Goal: Task Accomplishment & Management: Use online tool/utility

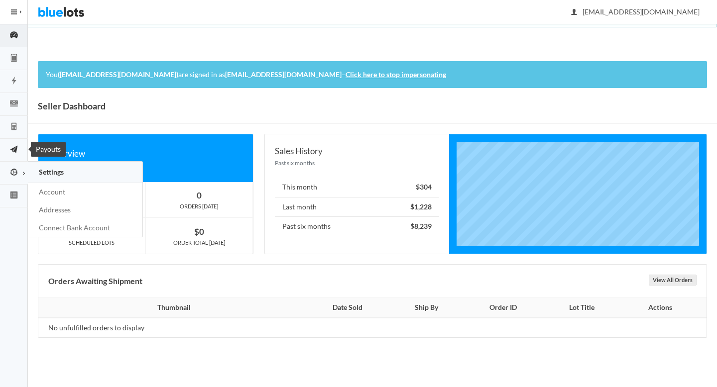
click at [12, 148] on icon "paper plane" at bounding box center [14, 149] width 28 height 9
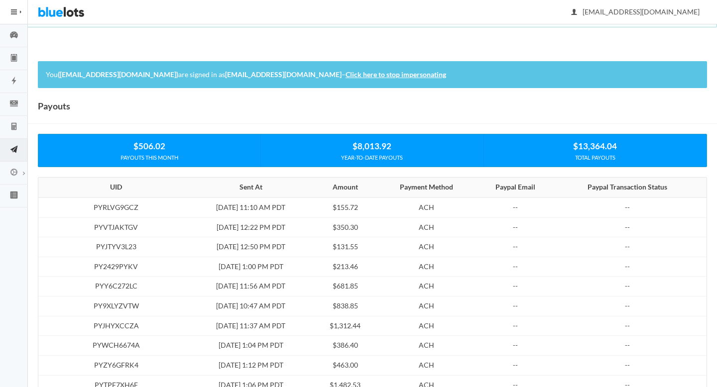
click at [332, 207] on td "$155.72" at bounding box center [345, 208] width 63 height 20
copy td "155.72"
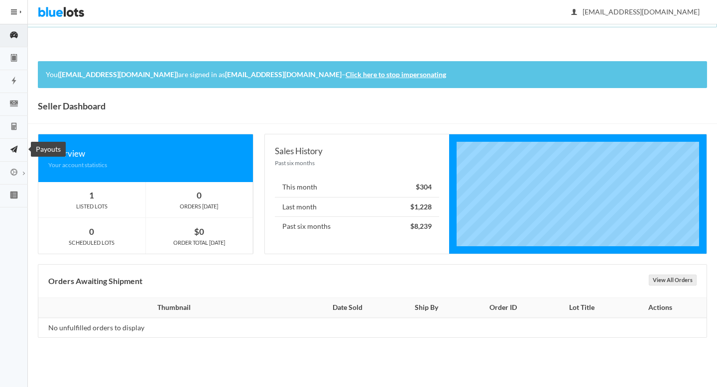
click at [17, 149] on icon "paper plane" at bounding box center [14, 149] width 28 height 9
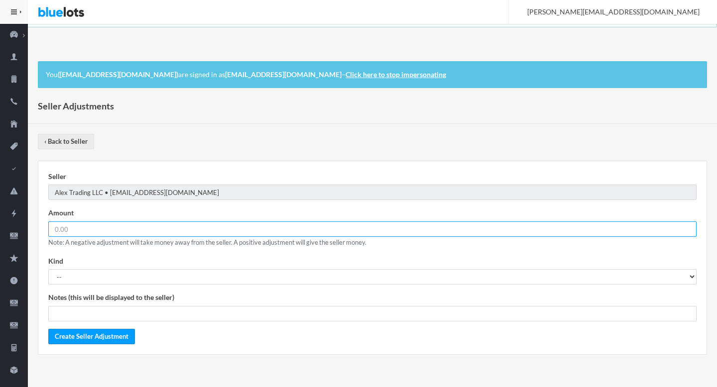
click at [128, 231] on input "number" at bounding box center [372, 228] width 648 height 15
paste input "155.72"
type input "155.72"
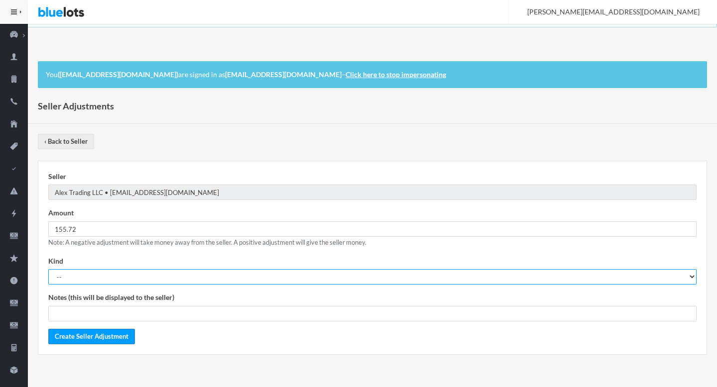
click at [82, 281] on select "-- Courtesy Refund General Adjustment" at bounding box center [372, 276] width 648 height 15
select select "general_adjustment"
click at [48, 269] on select "-- Courtesy Refund General Adjustment" at bounding box center [372, 276] width 648 height 15
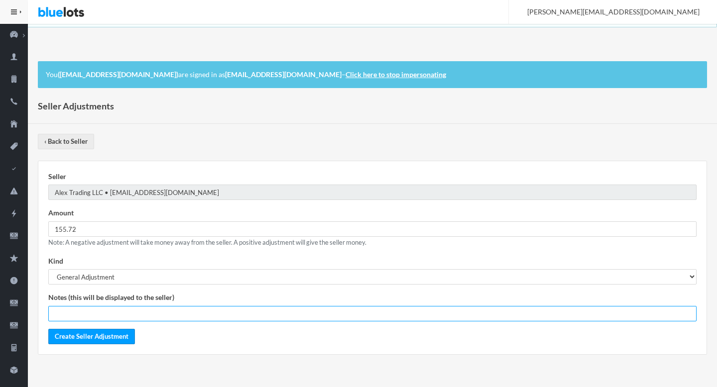
click at [83, 314] on input "text" at bounding box center [372, 313] width 648 height 15
click at [113, 311] on input "Failed Payout | PYG2PXPVKP" at bounding box center [372, 313] width 648 height 15
paste input "RLVG9GCZ"
type input "Failed Payout | PYRLVG9GCZ"
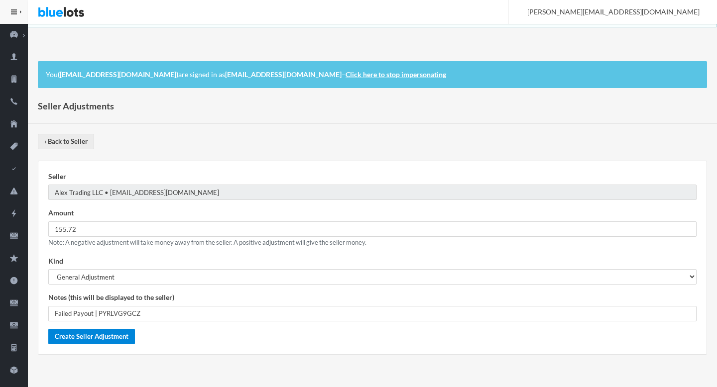
click at [115, 338] on input "Create Seller Adjustment" at bounding box center [91, 336] width 87 height 15
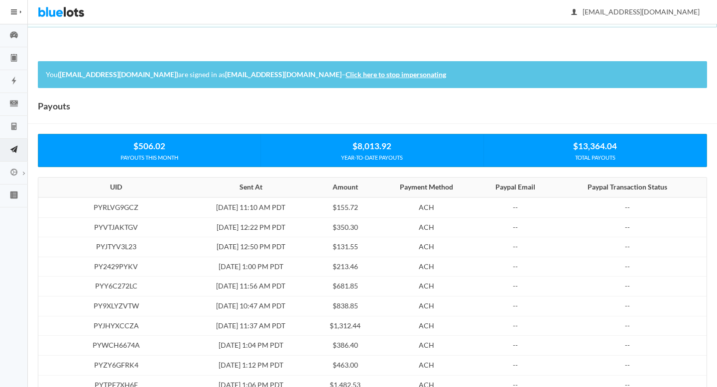
click at [89, 212] on td "PYRLVG9GCZ" at bounding box center [113, 208] width 150 height 20
copy td "PYRLVG9GCZ"
click at [16, 133] on link "Invoices" at bounding box center [14, 127] width 28 height 23
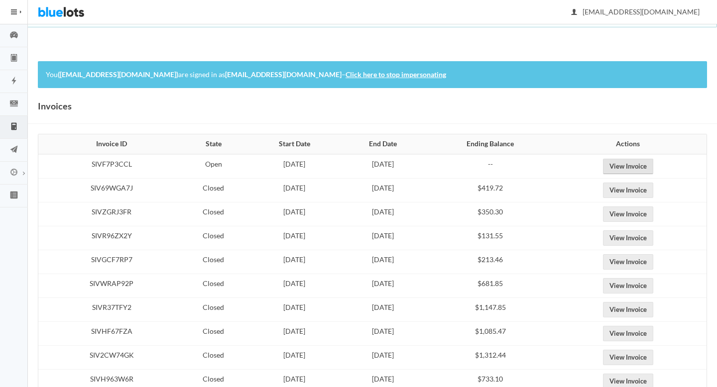
click at [644, 167] on link "View Invoice" at bounding box center [628, 166] width 50 height 15
click at [649, 164] on link "View Invoice" at bounding box center [628, 166] width 50 height 15
click at [637, 188] on link "View Invoice" at bounding box center [628, 190] width 50 height 15
click at [634, 172] on link "View Invoice" at bounding box center [628, 166] width 50 height 15
click at [392, 72] on link "Click here to stop impersonating" at bounding box center [395, 74] width 101 height 8
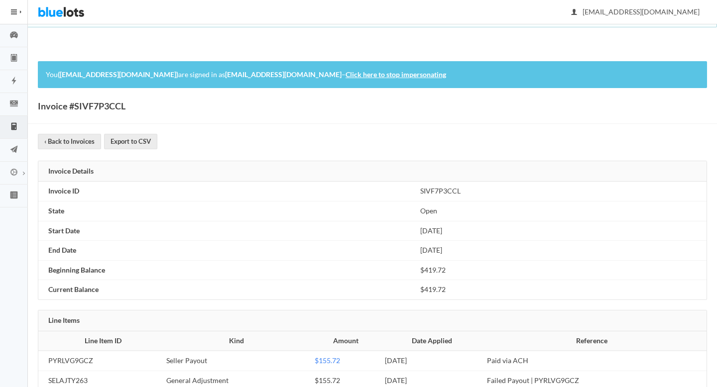
scroll to position [24, 0]
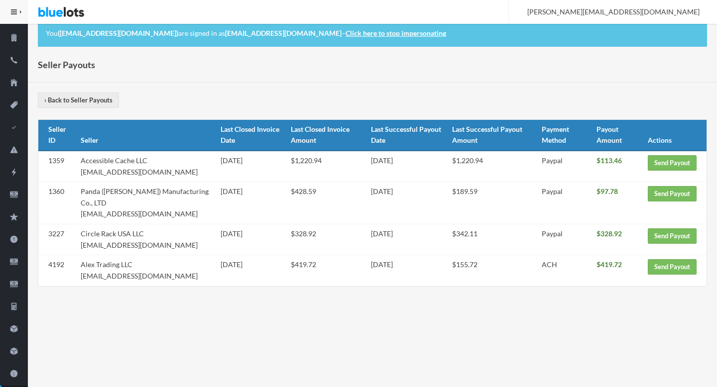
scroll to position [40, 0]
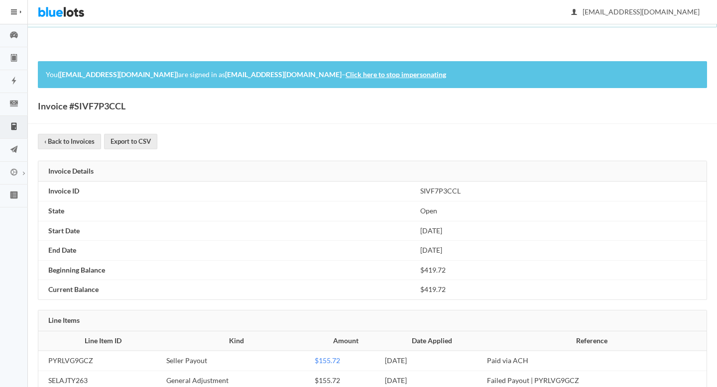
scroll to position [24, 0]
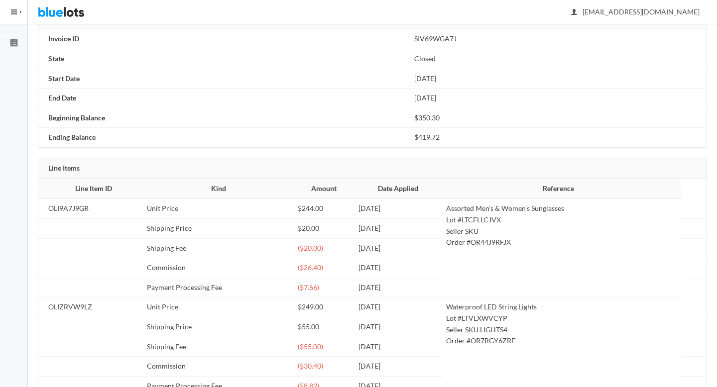
scroll to position [201, 0]
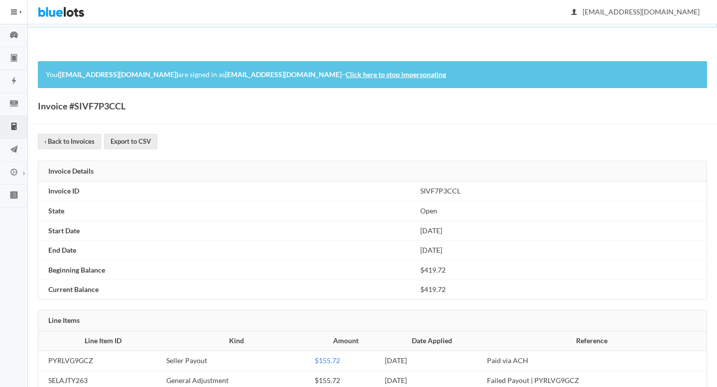
scroll to position [24, 0]
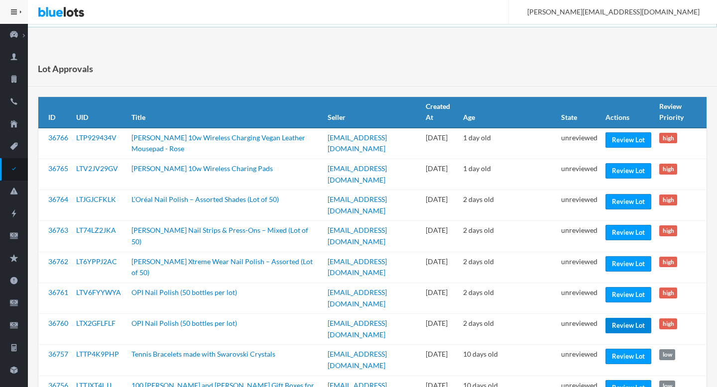
click at [623, 327] on link "Review Lot" at bounding box center [628, 325] width 46 height 15
click at [624, 297] on link "Review Lot" at bounding box center [628, 294] width 46 height 15
click at [622, 268] on link "Review Lot" at bounding box center [628, 263] width 46 height 15
click at [620, 234] on link "Review Lot" at bounding box center [628, 232] width 46 height 15
click at [618, 205] on link "Review Lot" at bounding box center [628, 201] width 46 height 15
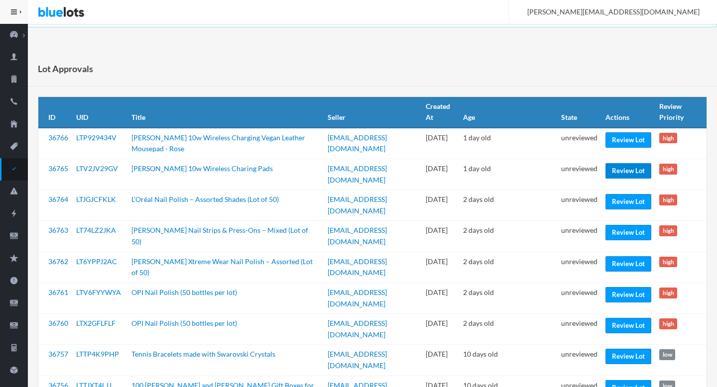
click at [620, 167] on link "Review Lot" at bounding box center [628, 170] width 46 height 15
click at [620, 140] on link "Review Lot" at bounding box center [628, 139] width 46 height 15
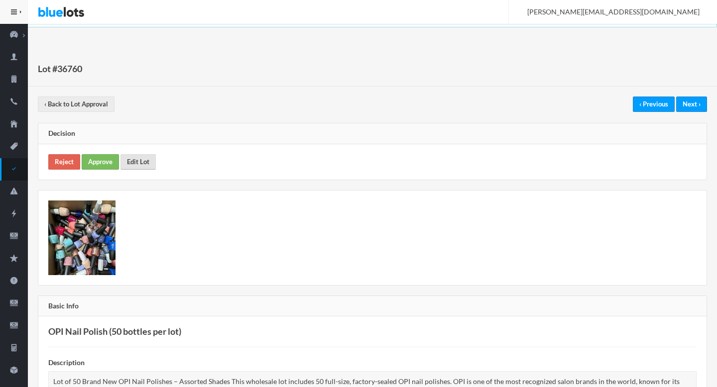
click at [143, 155] on link "Edit Lot" at bounding box center [137, 161] width 35 height 15
click at [147, 163] on link "Edit Lot" at bounding box center [137, 161] width 35 height 15
click at [141, 158] on link "Edit Lot" at bounding box center [137, 161] width 35 height 15
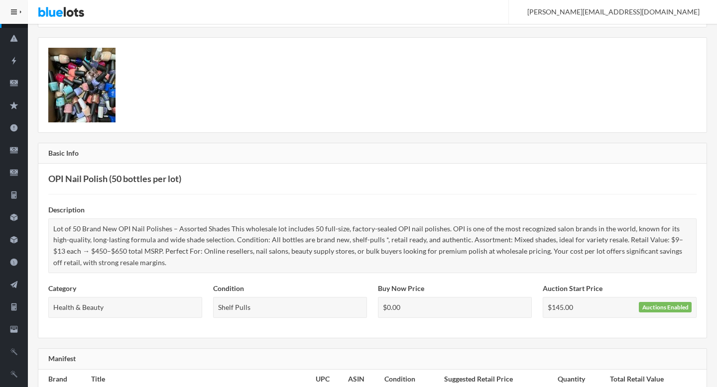
scroll to position [141, 0]
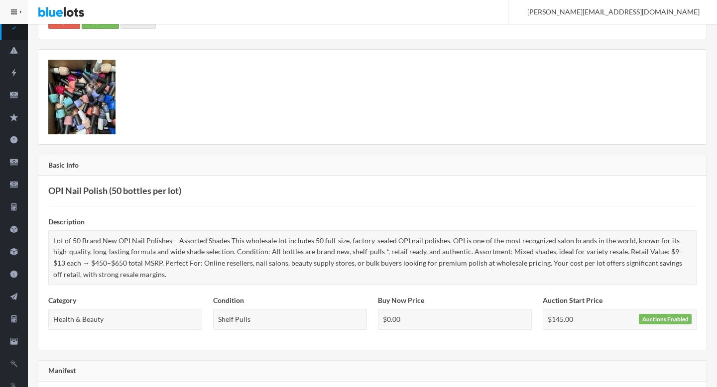
click at [132, 28] on div "Reject Approve Edit Lot" at bounding box center [372, 20] width 668 height 35
click at [132, 26] on link "Edit Lot" at bounding box center [137, 20] width 35 height 15
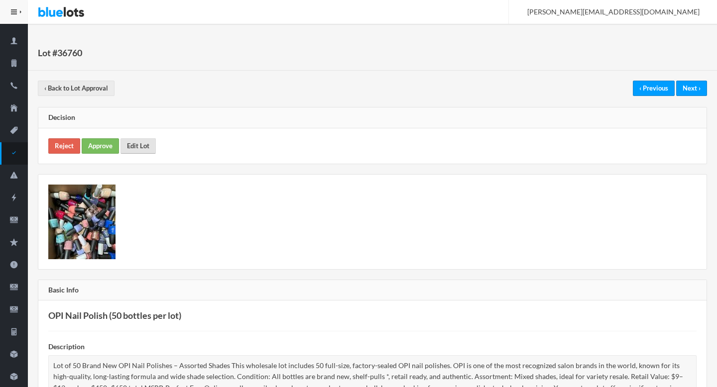
scroll to position [0, 0]
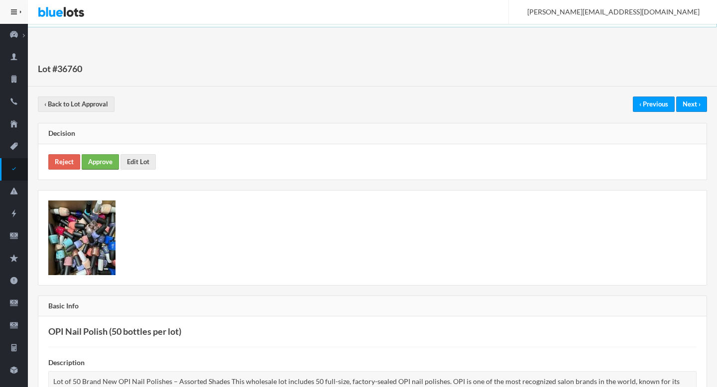
click at [94, 159] on link "Approve" at bounding box center [100, 161] width 37 height 15
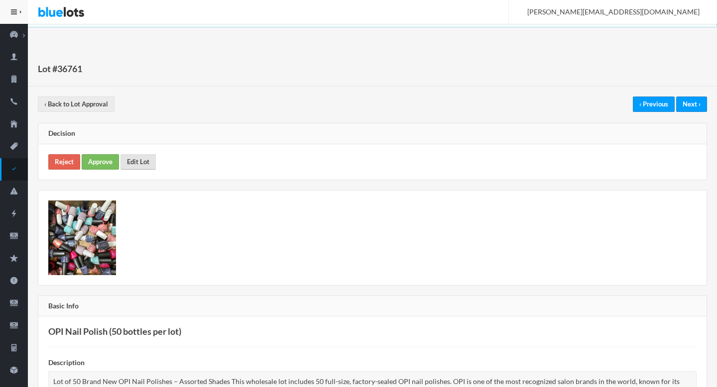
click at [141, 164] on link "Edit Lot" at bounding box center [137, 161] width 35 height 15
click at [102, 164] on link "Approve" at bounding box center [100, 161] width 37 height 15
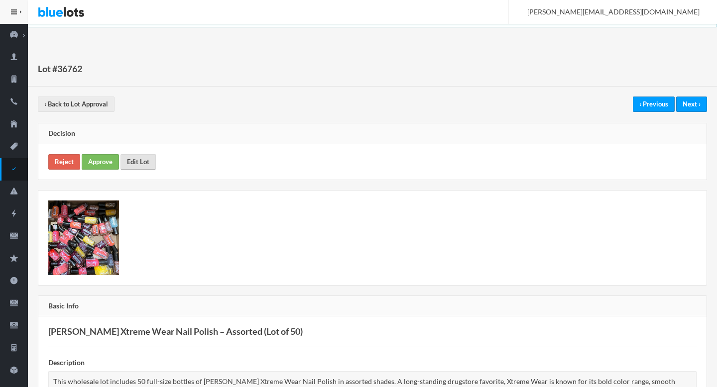
click at [145, 158] on link "Edit Lot" at bounding box center [137, 161] width 35 height 15
click at [97, 164] on link "Approve" at bounding box center [100, 161] width 37 height 15
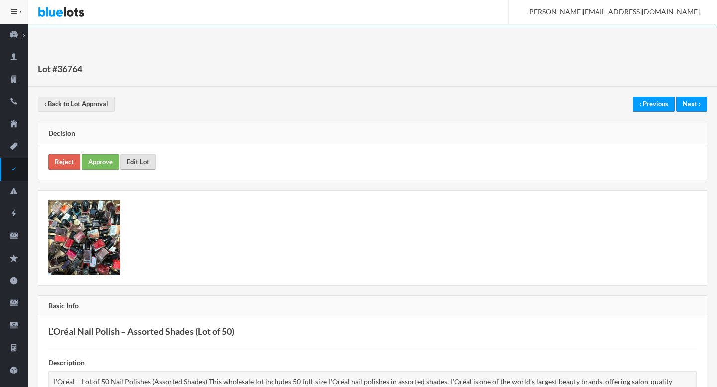
click at [148, 169] on link "Edit Lot" at bounding box center [137, 161] width 35 height 15
click at [95, 156] on link "Approve" at bounding box center [100, 161] width 37 height 15
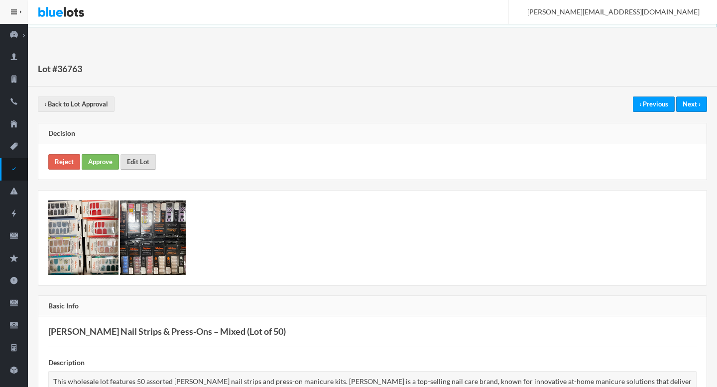
click at [143, 166] on link "Edit Lot" at bounding box center [137, 161] width 35 height 15
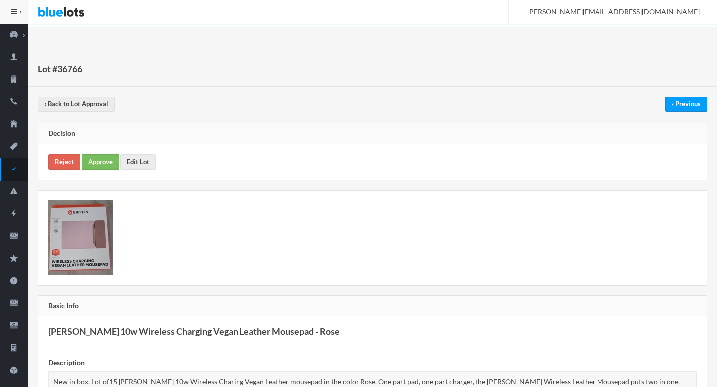
click at [137, 153] on div "Reject Approve Edit Lot" at bounding box center [372, 161] width 668 height 35
click at [138, 159] on link "Edit Lot" at bounding box center [137, 161] width 35 height 15
click at [109, 158] on link "Approve" at bounding box center [100, 161] width 37 height 15
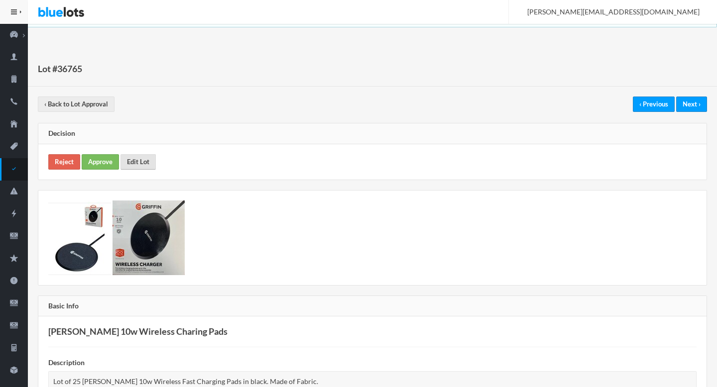
click at [140, 163] on link "Edit Lot" at bounding box center [137, 161] width 35 height 15
click at [149, 236] on img at bounding box center [148, 238] width 72 height 75
click at [108, 163] on link "Approve" at bounding box center [100, 161] width 37 height 15
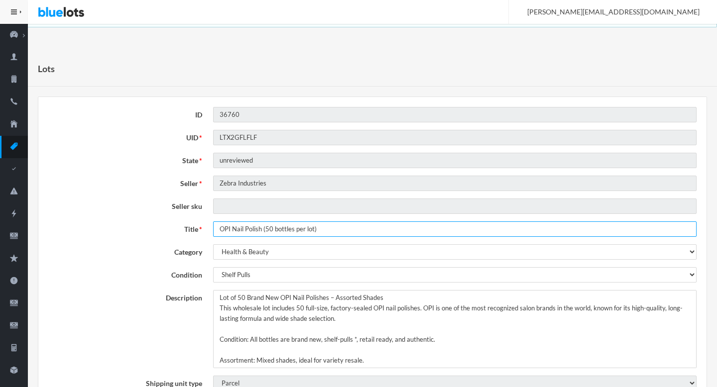
drag, startPoint x: 263, startPoint y: 228, endPoint x: 403, endPoint y: 231, distance: 139.9
click at [403, 231] on input "OPI Nail Polish (50 bottles per lot)" at bounding box center [454, 228] width 483 height 15
type input "OPI Nail Polish"
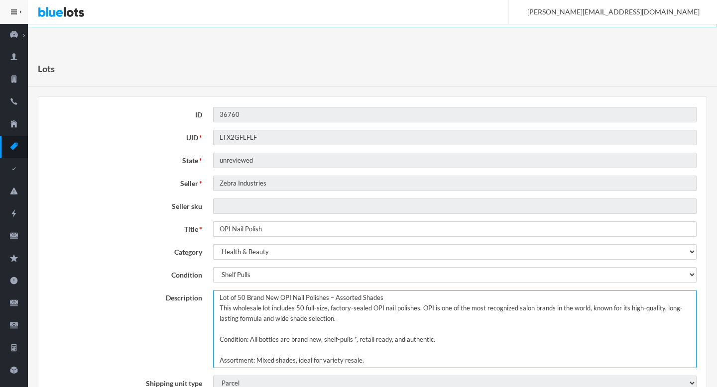
click at [234, 297] on textarea "Lot of 50 Brand New OPI Nail Polishes – Assorted Shades This wholesale lot incl…" at bounding box center [454, 329] width 483 height 78
drag, startPoint x: 234, startPoint y: 297, endPoint x: 216, endPoint y: 298, distance: 17.9
click at [216, 298] on textarea "Lot of 50 Brand New OPI Nail Polishes – Assorted Shades This wholesale lot incl…" at bounding box center [454, 329] width 483 height 78
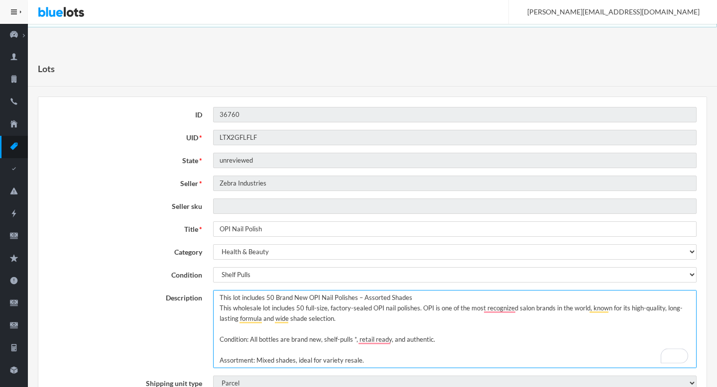
click at [424, 298] on textarea "Lot of 50 Brand New OPI Nail Polishes – Assorted Shades This wholesale lot incl…" at bounding box center [454, 329] width 483 height 78
click at [269, 299] on textarea "Lot of 50 Brand New OPI Nail Polishes – Assorted Shades This wholesale lot incl…" at bounding box center [454, 329] width 483 height 78
click at [433, 294] on textarea "Lot of 50 Brand New OPI Nail Polishes – Assorted Shades This wholesale lot incl…" at bounding box center [454, 329] width 483 height 78
type textarea "This lot includes 50 Brand New OPI Nail Polishes – Assorted Shades.q This whole…"
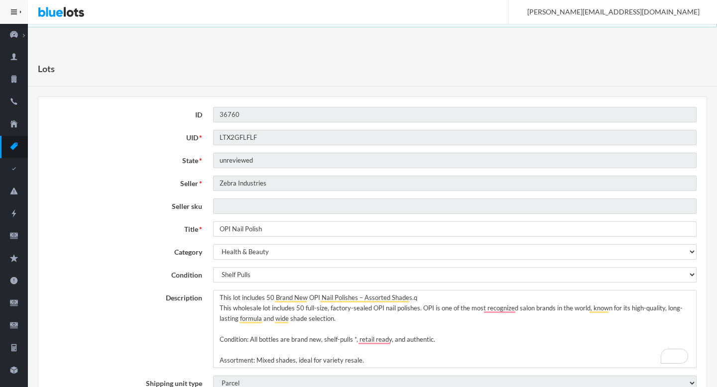
scroll to position [212, 0]
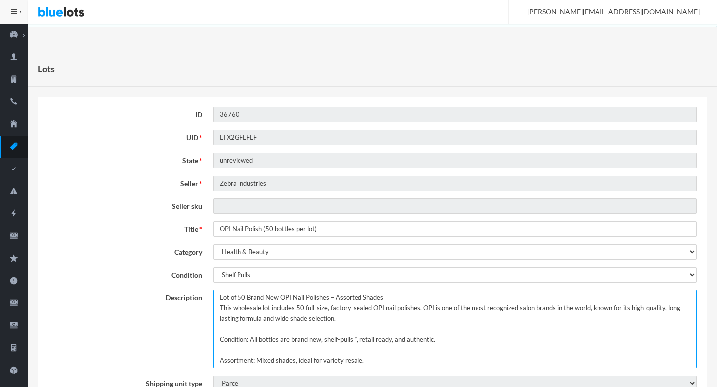
click at [232, 299] on textarea "Lot of 50 Brand New OPI Nail Polishes – Assorted Shades This wholesale lot incl…" at bounding box center [454, 329] width 483 height 78
drag, startPoint x: 232, startPoint y: 299, endPoint x: 215, endPoint y: 298, distance: 17.4
click at [215, 298] on textarea "Lot of 50 Brand New OPI Nail Polishes – Assorted Shades This wholesale lot incl…" at bounding box center [454, 329] width 483 height 78
paste textarea "This lot includes"
type textarea "This lot includes w3w`z 50 Brand New OPI Nail Polishes – Assorted Shades This w…"
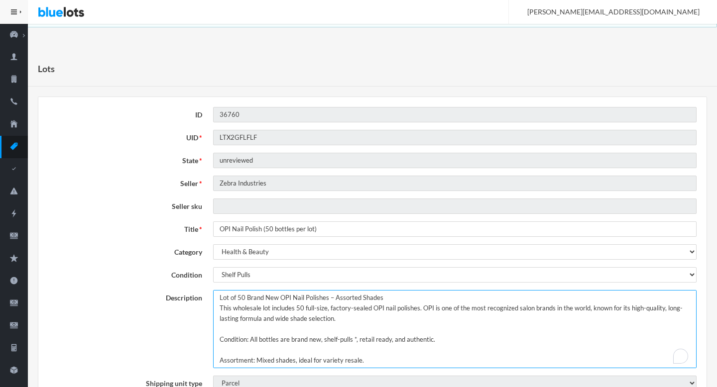
drag, startPoint x: 238, startPoint y: 297, endPoint x: 210, endPoint y: 296, distance: 28.4
click at [210, 296] on div "Lot of 50 Brand New OPI Nail Polishes – Assorted Shades This wholesale lot incl…" at bounding box center [455, 329] width 494 height 78
paste textarea "This lot includes"
click at [431, 300] on textarea "Lot of 50 Brand New OPI Nail Polishes – Assorted Shades This wholesale lot incl…" at bounding box center [454, 329] width 483 height 78
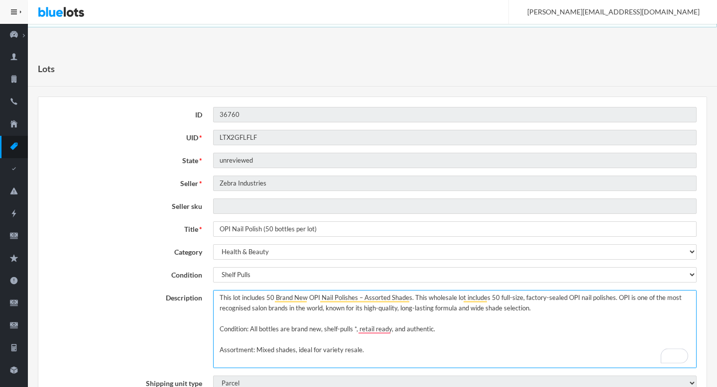
click at [451, 323] on textarea "Lot of 50 Brand New OPI Nail Polishes – Assorted Shades This wholesale lot incl…" at bounding box center [454, 329] width 483 height 78
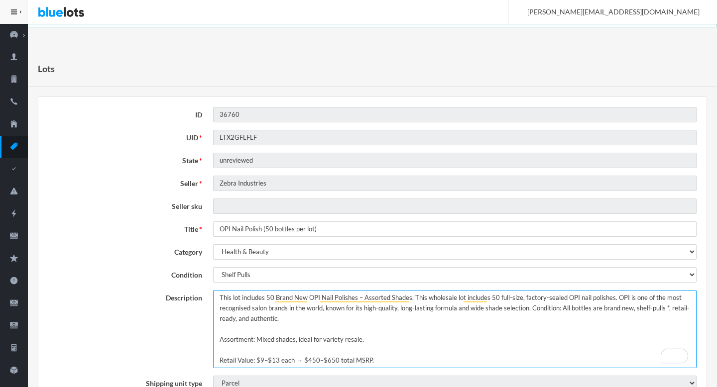
click at [317, 329] on textarea "Lot of 50 Brand New OPI Nail Polishes – Assorted Shades This wholesale lot incl…" at bounding box center [454, 329] width 483 height 78
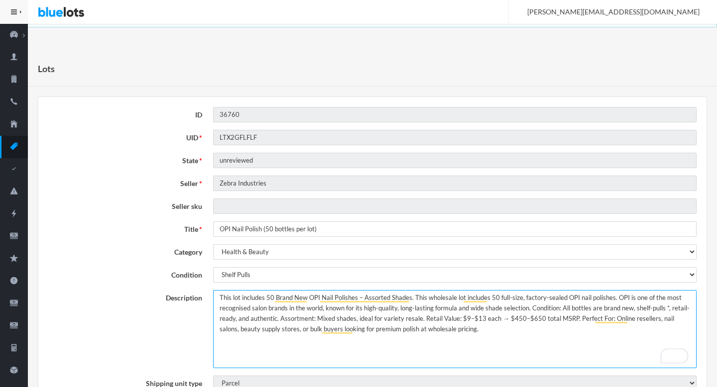
type textarea "This lot includes 50 Brand New OPI Nail Polishes – Assorted Shades. This wholes…"
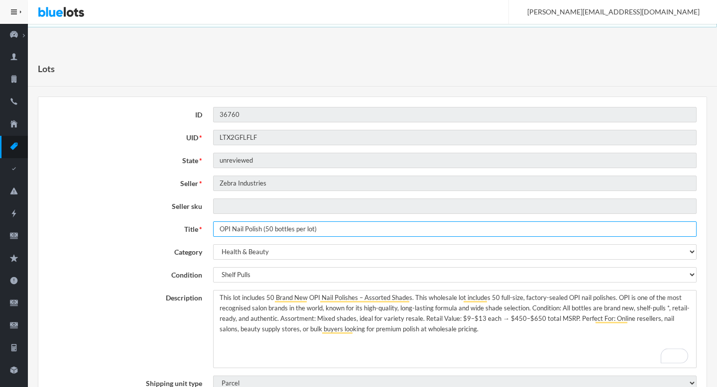
drag, startPoint x: 262, startPoint y: 231, endPoint x: 374, endPoint y: 248, distance: 112.8
type input "OPI Nail Polishes"
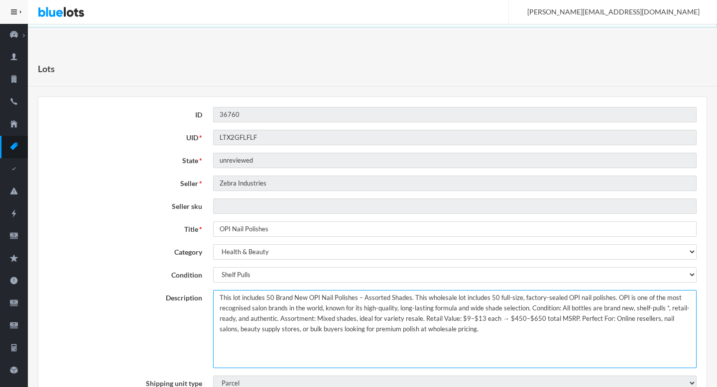
click at [612, 309] on textarea "This lot includes 50 Brand New OPI Nail Polishes – Assorted Shades. This wholes…" at bounding box center [454, 329] width 483 height 78
drag, startPoint x: 612, startPoint y: 309, endPoint x: 619, endPoint y: 309, distance: 7.0
click at [619, 309] on textarea "This lot includes 50 Brand New OPI Nail Polishes – Assorted Shades. This wholes…" at bounding box center [454, 329] width 483 height 78
type textarea "This lot includes 50 Brand New OPI Nail Polishes – Assorted Shades. This wholes…"
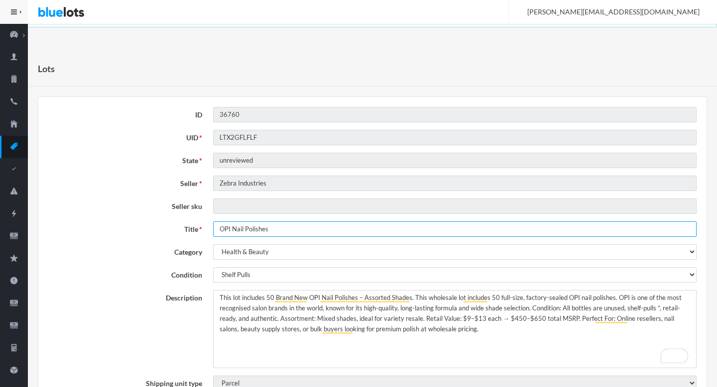
click at [293, 222] on input "OPI Nail Polishes" at bounding box center [454, 228] width 483 height 15
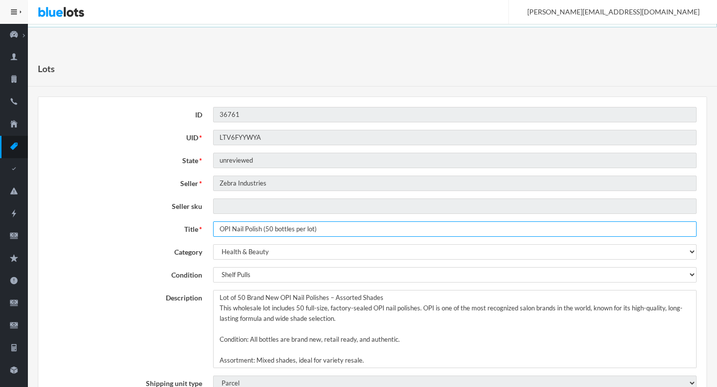
drag, startPoint x: 264, startPoint y: 229, endPoint x: 395, endPoint y: 236, distance: 131.1
click at [395, 236] on input "OPI Nail Polish (50 bottles per lot)" at bounding box center [454, 228] width 483 height 15
click at [264, 227] on input "OPI Nail Polish (50 bottles per lot)" at bounding box center [454, 228] width 483 height 15
type input "OPI Nail Polishes"
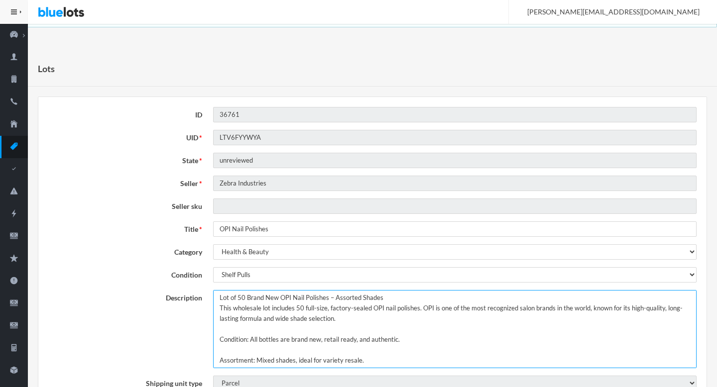
click at [232, 298] on textarea "Lot of 50 Brand New OPI Nail Polishes – Assorted Shades This wholesale lot incl…" at bounding box center [454, 329] width 483 height 78
drag, startPoint x: 232, startPoint y: 298, endPoint x: 216, endPoint y: 299, distance: 15.4
click at [216, 299] on textarea "Lot of 50 Brand New OPI Nail Polishes – Assorted Shades This wholesale lot incl…" at bounding box center [454, 329] width 483 height 78
paste textarea "This lot includes"
click at [439, 301] on textarea "Lot of 50 Brand New OPI Nail Polishes – Assorted Shades This wholesale lot incl…" at bounding box center [454, 329] width 483 height 78
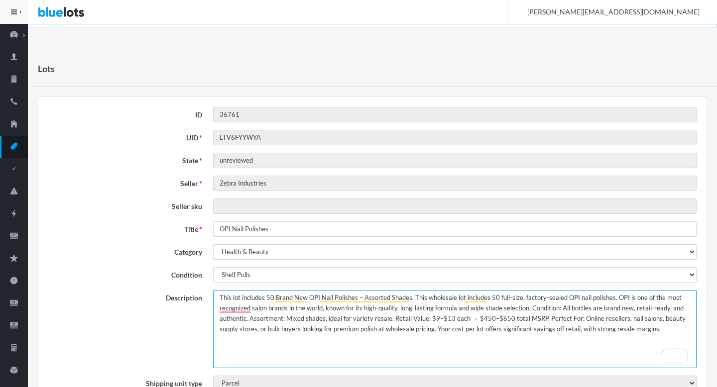
click at [436, 330] on textarea "Lot of 50 Brand New OPI Nail Polishes – Assorted Shades This wholesale lot incl…" at bounding box center [454, 329] width 483 height 78
click at [614, 309] on textarea "Lot of 50 Brand New OPI Nail Polishes – Assorted Shades This wholesale lot incl…" at bounding box center [454, 329] width 483 height 78
drag, startPoint x: 614, startPoint y: 309, endPoint x: 621, endPoint y: 309, distance: 6.5
click at [621, 309] on textarea "Lot of 50 Brand New OPI Nail Polishes – Assorted Shades This wholesale lot incl…" at bounding box center [454, 329] width 483 height 78
type textarea "This lot includes 50 Brand New OPI Nail Polishes – Assorted Shades. This wholes…"
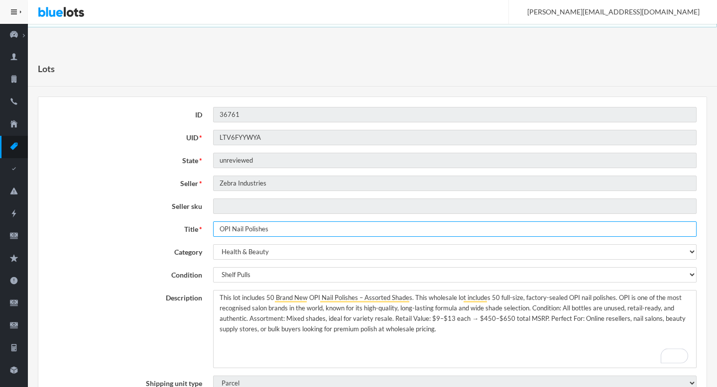
click at [280, 234] on input "OPI Nail Polishes" at bounding box center [454, 228] width 483 height 15
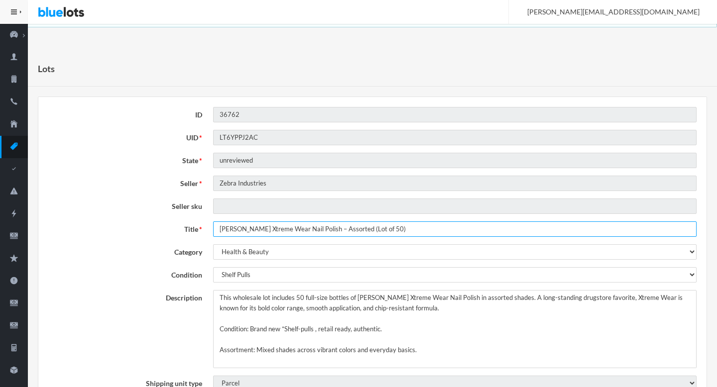
click at [340, 231] on input "Sally Hansen Xtreme Wear Nail Polish – Assorted (Lot of 50)" at bounding box center [454, 228] width 483 height 15
drag, startPoint x: 340, startPoint y: 231, endPoint x: 409, endPoint y: 232, distance: 68.7
click at [409, 232] on input "Sally Hansen Xtreme Wear Nail Polish – Assorted (Lot of 50)" at bounding box center [454, 228] width 483 height 15
type input "Sally Hansen Xtreme Wear Nail Polishes"
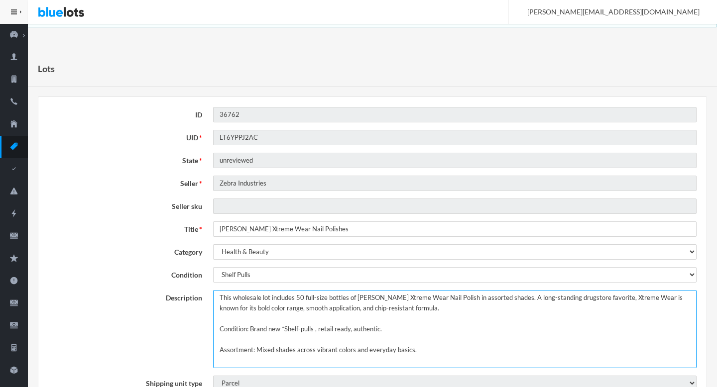
click at [483, 309] on textarea "This wholesale lot includes 50 full-size bottles of Sally Hansen Xtreme Wear Na…" at bounding box center [454, 329] width 483 height 78
click at [473, 310] on textarea "This wholesale lot includes 50 full-size bottles of Sally Hansen Xtreme Wear Na…" at bounding box center [454, 329] width 483 height 78
drag, startPoint x: 473, startPoint y: 310, endPoint x: 464, endPoint y: 310, distance: 9.0
click at [464, 310] on textarea "This wholesale lot includes 50 full-size bottles of Sally Hansen Xtreme Wear Na…" at bounding box center [454, 329] width 483 height 78
click at [493, 322] on textarea "This wholesale lot includes 50 full-size bottles of Sally Hansen Xtreme Wear Na…" at bounding box center [454, 329] width 483 height 78
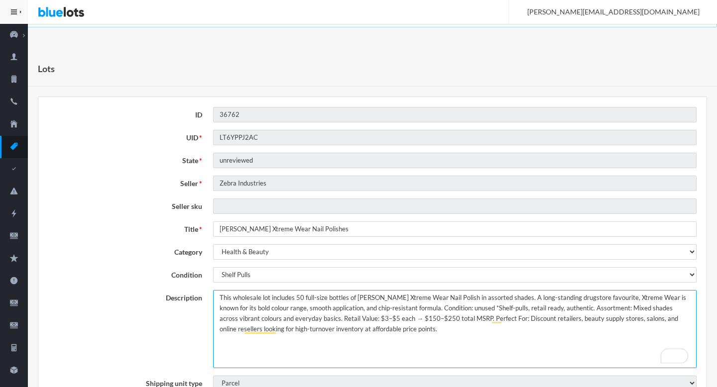
click at [412, 338] on textarea "This wholesale lot includes 50 full-size bottles of Sally Hansen Xtreme Wear Na…" at bounding box center [454, 329] width 483 height 78
type textarea "This wholesale lot includes 50 full-size bottles of Sally Hansen Xtreme Wear Na…"
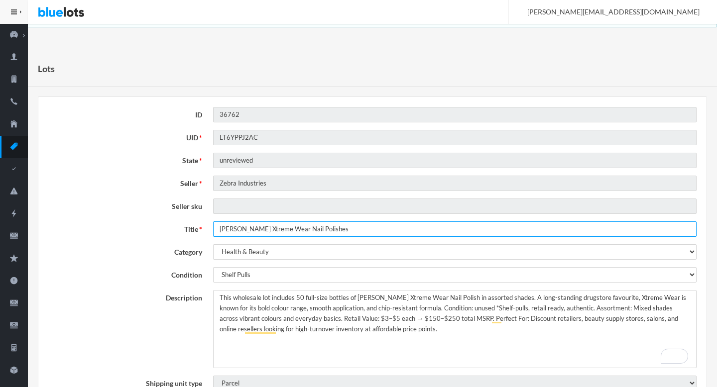
click at [264, 227] on input "Sally Hansen Xtreme Wear Nail Polishes" at bounding box center [454, 228] width 483 height 15
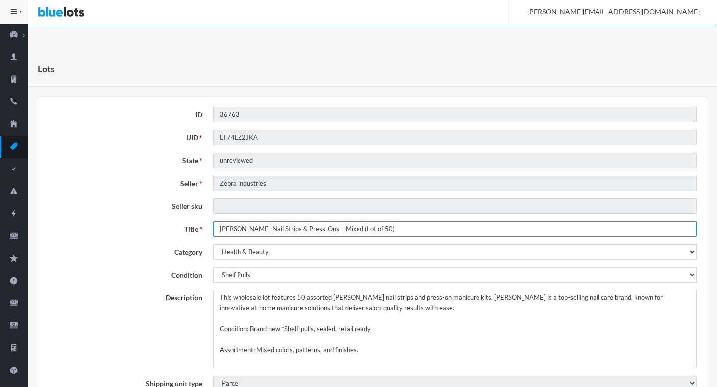
click at [338, 228] on input "Sally Hansen Nail Strips & Press-Ons – Mixed (Lot of 50)" at bounding box center [454, 228] width 483 height 15
drag, startPoint x: 338, startPoint y: 228, endPoint x: 393, endPoint y: 230, distance: 55.3
click at [393, 230] on input "Sally Hansen Nail Strips & Press-Ons – Mixed (Lot of 50)" at bounding box center [454, 228] width 483 height 15
click at [347, 229] on input "Sally Hansen Nail Strips & Press-Ons – Mixed (Lot of 50)" at bounding box center [454, 228] width 483 height 15
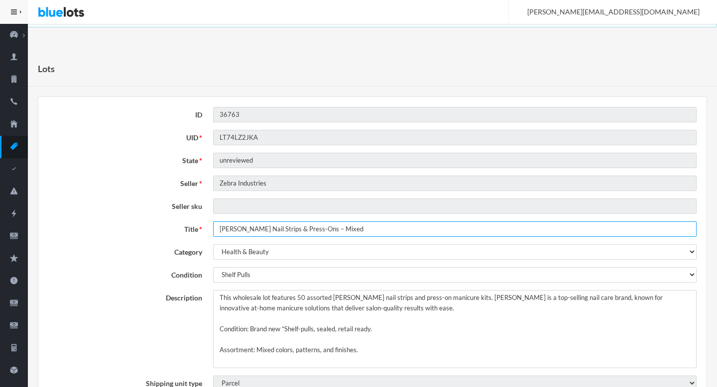
type input "[PERSON_NAME] Nail Strips & Press-Ons – Mixed"
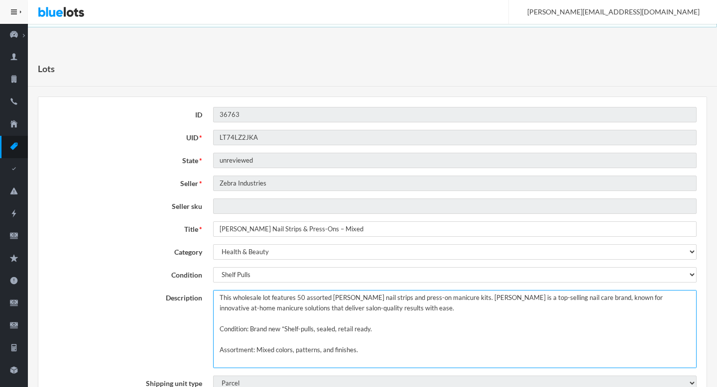
click at [498, 312] on textarea "This wholesale lot features 50 assorted Sally Hansen nail strips and press-on m…" at bounding box center [454, 329] width 483 height 78
click at [449, 308] on textarea "This wholesale lot features 50 assorted Sally Hansen nail strips and press-on m…" at bounding box center [454, 329] width 483 height 78
drag, startPoint x: 449, startPoint y: 308, endPoint x: 437, endPoint y: 308, distance: 11.9
click at [437, 308] on textarea "This wholesale lot features 50 assorted Sally Hansen nail strips and press-on m…" at bounding box center [454, 329] width 483 height 78
click at [443, 307] on textarea "This wholesale lot features 50 assorted Sally Hansen nail strips and press-on m…" at bounding box center [454, 329] width 483 height 78
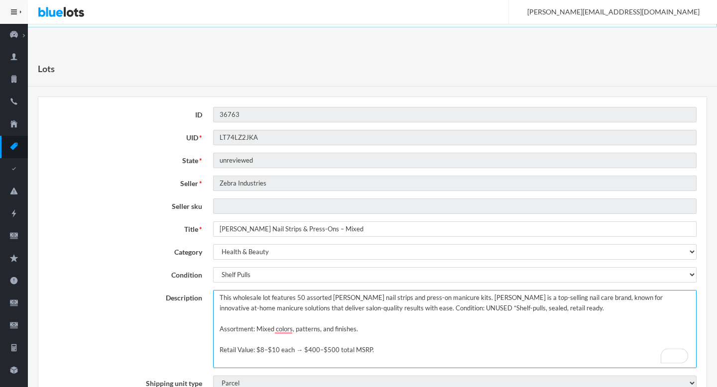
click at [443, 307] on textarea "This wholesale lot features 50 assorted Sally Hansen nail strips and press-on m…" at bounding box center [454, 329] width 483 height 78
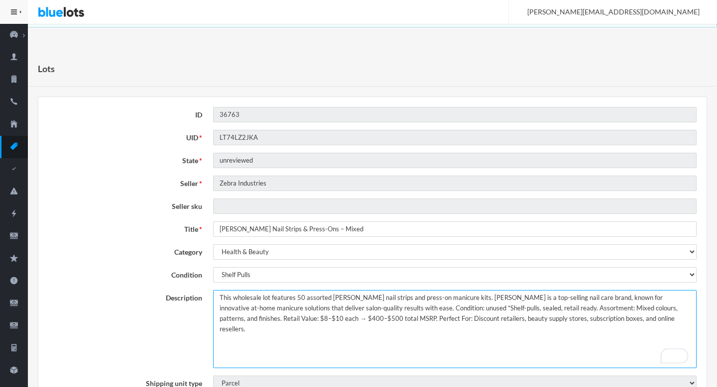
type textarea "This wholesale lot features 50 assorted Sally Hansen nail strips and press-on m…"
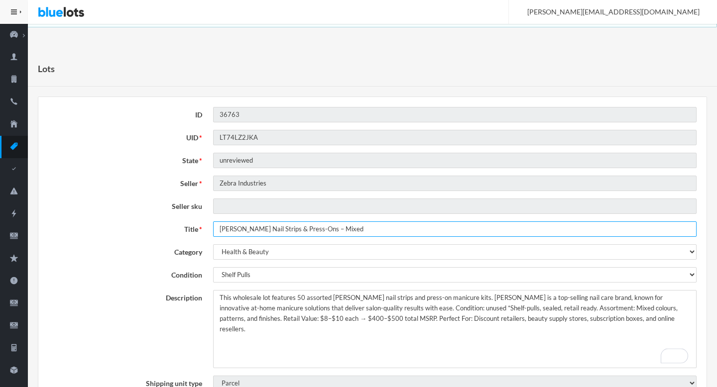
click at [365, 233] on input "Sally Hansen Nail Strips & Press-Ons – Mixed" at bounding box center [454, 228] width 483 height 15
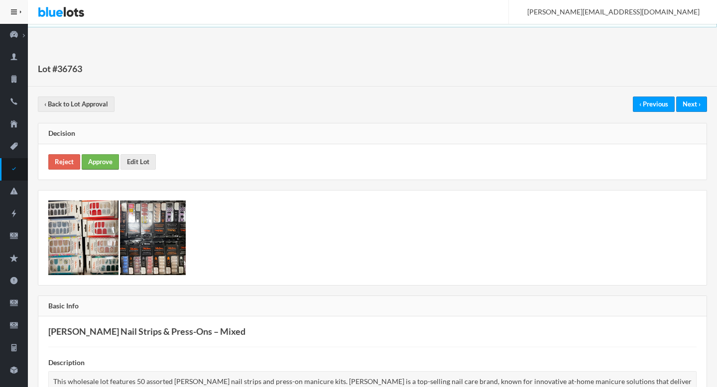
click at [105, 164] on link "Approve" at bounding box center [100, 161] width 37 height 15
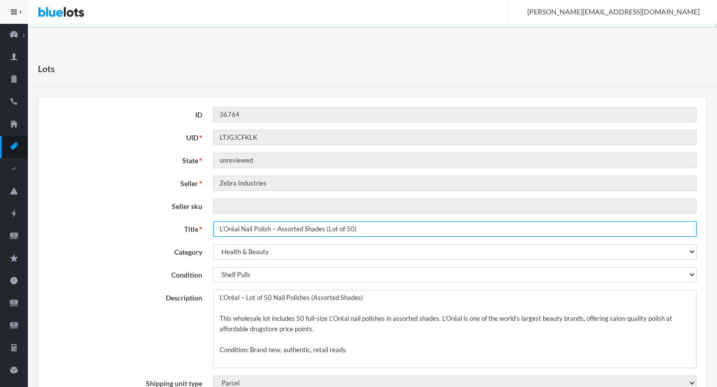
click at [287, 230] on input "L’Oréal Nail Polish – Assorted Shades (Lot of 50)" at bounding box center [454, 228] width 483 height 15
click at [326, 228] on input "L’Oréal Nail Polish – Assorted Shades (Lot of 50)" at bounding box center [454, 228] width 483 height 15
drag, startPoint x: 326, startPoint y: 228, endPoint x: 408, endPoint y: 239, distance: 81.8
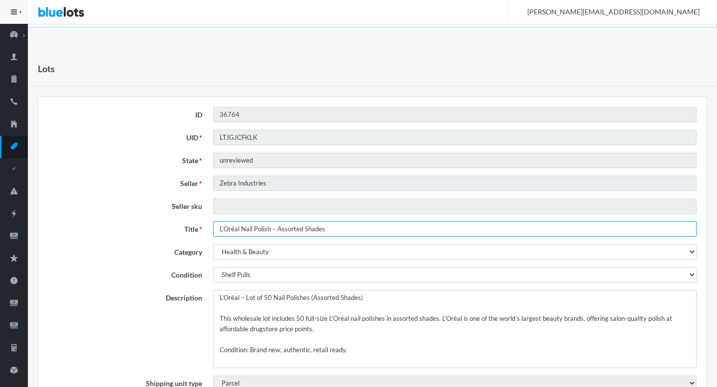
type input "L’Oréal Nail Polish – Assorted Shades"
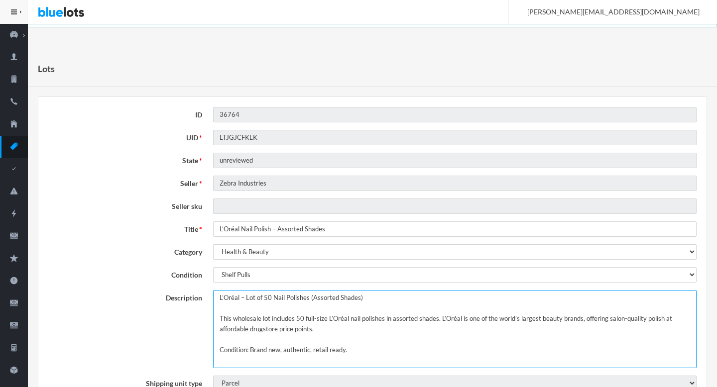
click at [218, 298] on textarea "L’Oréal – Lot of 50 Nail Polishes (Assorted Shades) This wholesale lot includes…" at bounding box center [454, 329] width 483 height 78
paste textarea "This lot includes"
drag, startPoint x: 216, startPoint y: 318, endPoint x: 205, endPoint y: 286, distance: 34.6
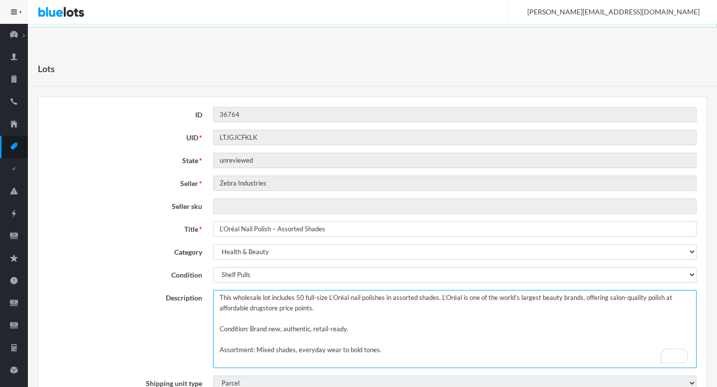
click at [273, 330] on textarea "L’Oréal – Lot of 50 Nail Polishes (Assorted Shades) This wholesale lot includes…" at bounding box center [454, 329] width 483 height 78
drag, startPoint x: 273, startPoint y: 330, endPoint x: 261, endPoint y: 330, distance: 12.4
click at [261, 330] on textarea "L’Oréal – Lot of 50 Nail Polishes (Assorted Shades) This wholesale lot includes…" at bounding box center [454, 329] width 483 height 78
click at [295, 320] on textarea "L’Oréal – Lot of 50 Nail Polishes (Assorted Shades) This wholesale lot includes…" at bounding box center [454, 329] width 483 height 78
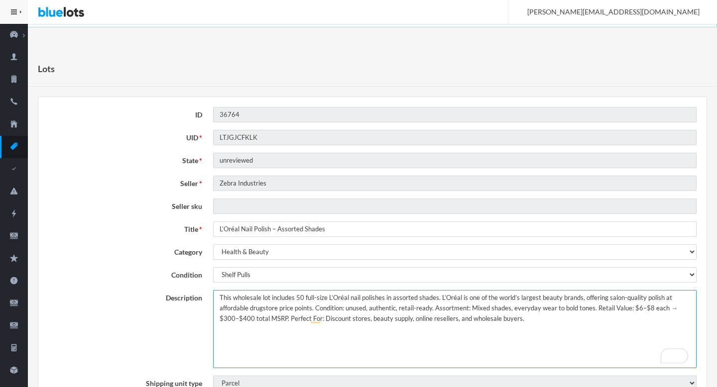
type textarea "This wholesale lot includes 50 full-size L’Oréal nail polishes in assorted shad…"
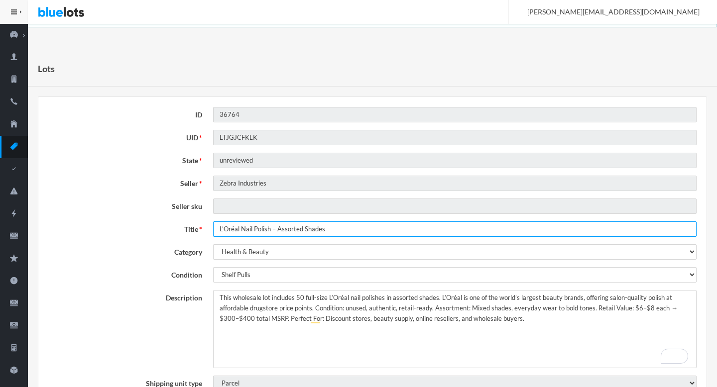
click at [273, 234] on input "L’Oréal Nail Polish – Assorted Shades" at bounding box center [454, 228] width 483 height 15
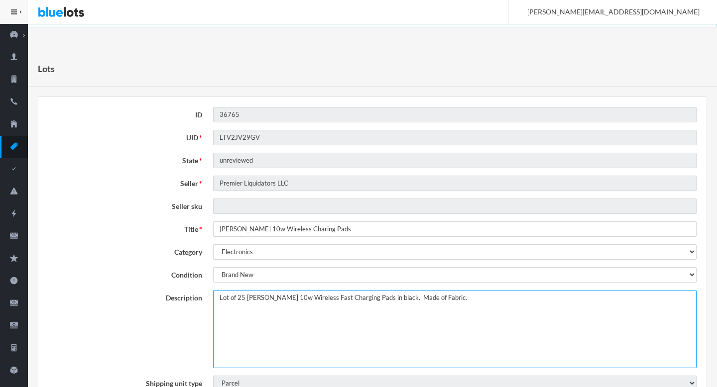
click at [219, 300] on textarea "Lot of 25 [PERSON_NAME] 10w Wireless Fast Charging Pads in black. Made of Fabri…" at bounding box center [454, 329] width 483 height 78
paste textarea "This lot includes"
type textarea "This lot includes Lot of 25 [PERSON_NAME] 10w Wireless Fast Charging Pads in bl…"
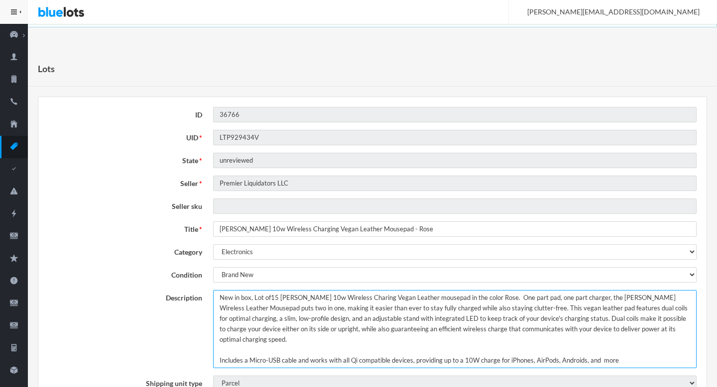
click at [265, 298] on textarea "New in box, Lot of15 [PERSON_NAME] 10w Wireless Charing Vegan Leather mousepad …" at bounding box center [454, 329] width 483 height 78
drag, startPoint x: 265, startPoint y: 298, endPoint x: 206, endPoint y: 297, distance: 59.7
click at [206, 297] on div "Description New in box, Lot of15 [PERSON_NAME] 10w Wireless Charing Vegan Leath…" at bounding box center [372, 329] width 659 height 78
paste textarea "This lot includes"
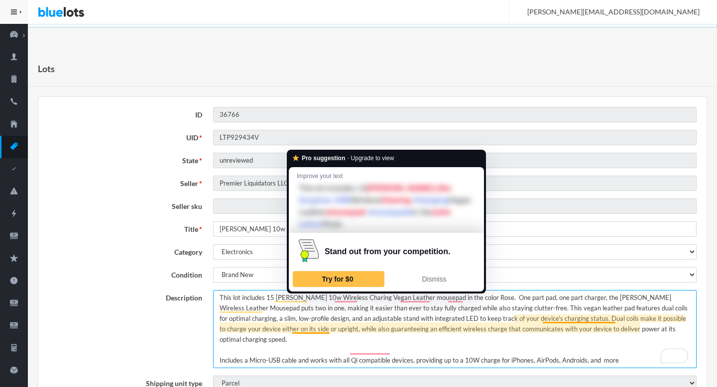
click at [312, 325] on textarea "New in box, Lot of15 [PERSON_NAME] 10w Wireless Charing Vegan Leather mousepad …" at bounding box center [454, 329] width 483 height 78
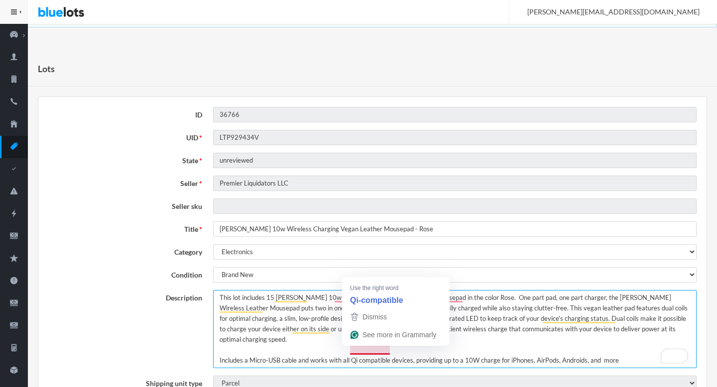
click at [513, 338] on textarea "New in box, Lot of15 [PERSON_NAME] 10w Wireless Charing Vegan Leather mousepad …" at bounding box center [454, 329] width 483 height 78
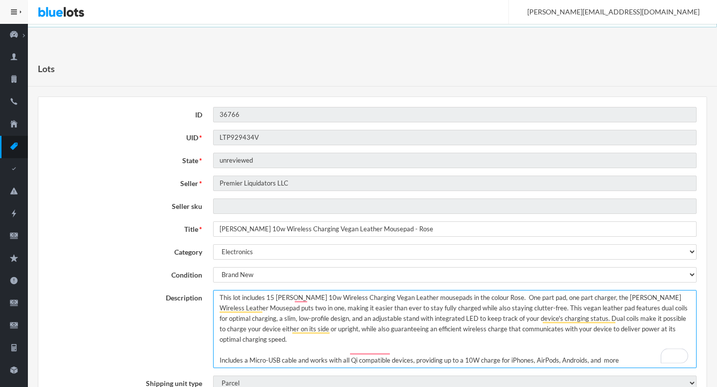
drag, startPoint x: 490, startPoint y: 301, endPoint x: 490, endPoint y: 314, distance: 12.9
click at [490, 304] on textarea "New in box, Lot of15 Griffin 10w Wireless Charing Vegan Leather mousepad in the…" at bounding box center [454, 329] width 483 height 78
click at [490, 308] on textarea "New in box, Lot of15 Griffin 10w Wireless Charing Vegan Leather mousepad in the…" at bounding box center [454, 329] width 483 height 78
click at [655, 327] on textarea "New in box, Lot of15 Griffin 10w Wireless Charing Vegan Leather mousepad in the…" at bounding box center [454, 329] width 483 height 78
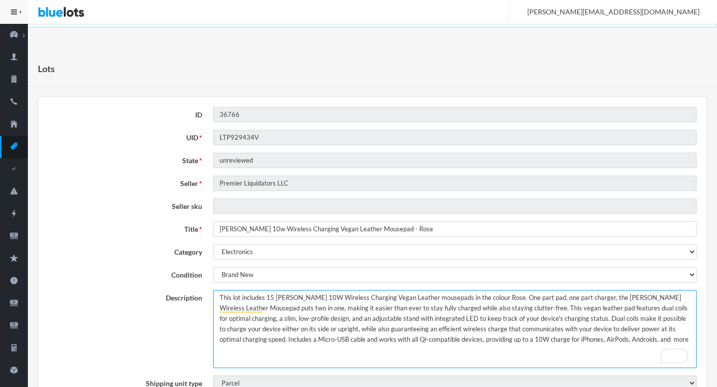
click at [597, 346] on textarea "New in box, Lot of15 Griffin 10w Wireless Charing Vegan Leather mousepad in the…" at bounding box center [454, 329] width 483 height 78
type textarea "This lot includes 15 Griffin 10W Wireless Charging Vegan Leather mousepads in t…"
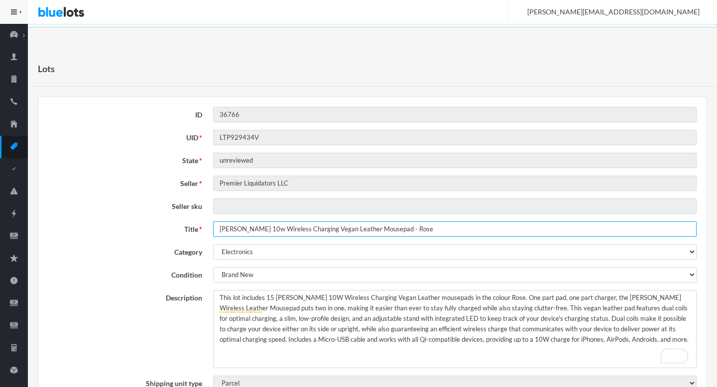
click at [350, 231] on input "Griffin 10w Wireless Charging Vegan Leather Mousepad - Rose" at bounding box center [454, 228] width 483 height 15
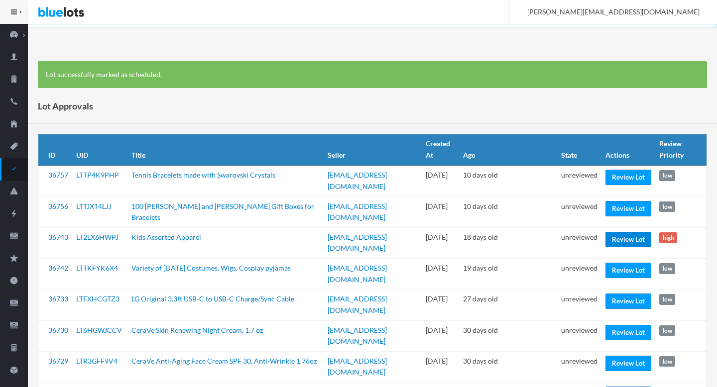
click at [619, 239] on link "Review Lot" at bounding box center [628, 239] width 46 height 15
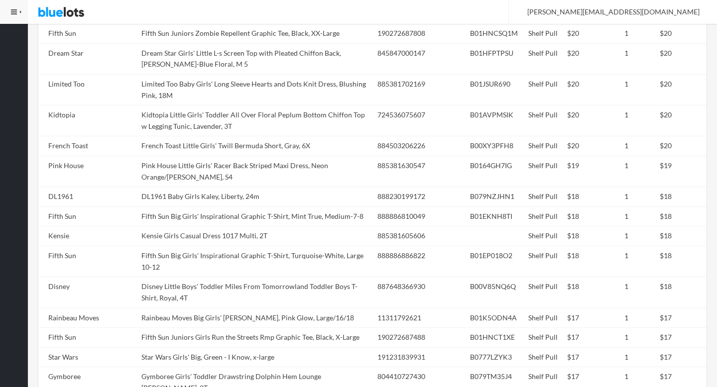
scroll to position [1658, 0]
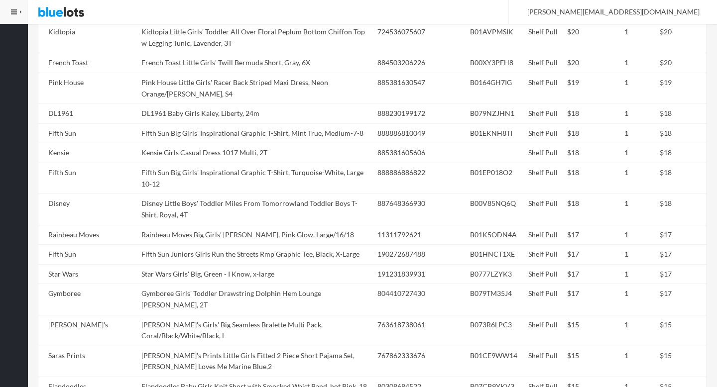
click at [223, 315] on td "[PERSON_NAME]'s Girls' Big Seamless Bralette Multi Pack, Coral/Black/White/Blac…" at bounding box center [255, 330] width 236 height 31
click at [223, 315] on td "Candie's Girls' Big Seamless Bralette Multi Pack, Coral/Black/White/Black, L" at bounding box center [255, 330] width 236 height 31
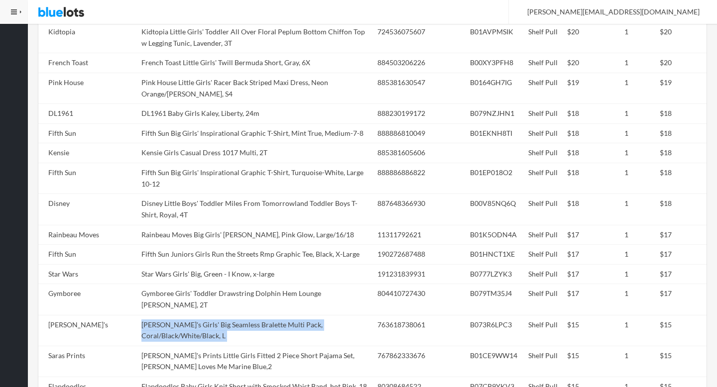
click at [223, 315] on td "Candie's Girls' Big Seamless Bralette Multi Pack, Coral/Black/White/Black, L" at bounding box center [255, 330] width 236 height 31
copy tr "Candie's Girls' Big Seamless Bralette Multi Pack, Coral/Black/White/Black, L"
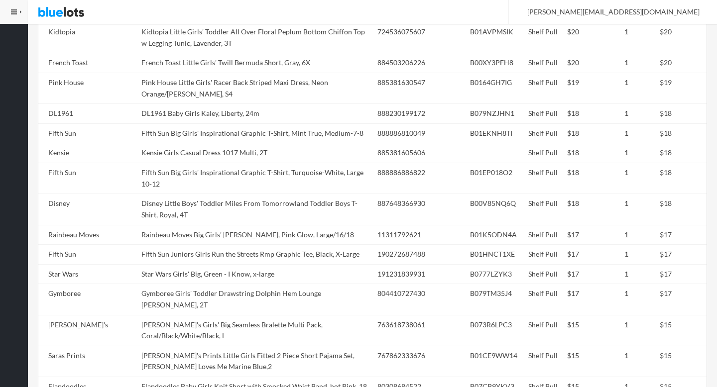
scroll to position [1964, 0]
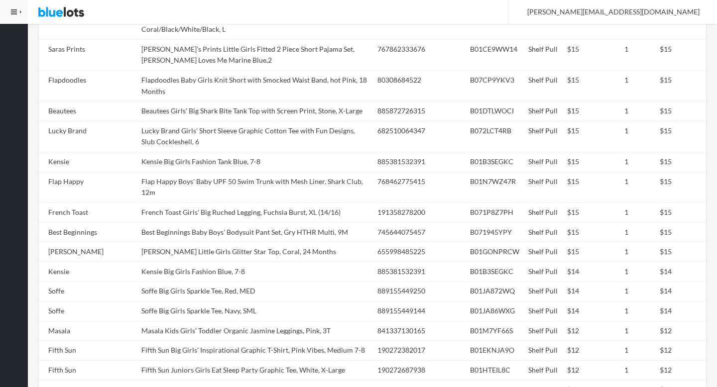
click at [226, 360] on td "Fifth Sun Juniors Girls Eat Sleep Party Graphic Tee, White, X-Large" at bounding box center [255, 370] width 236 height 20
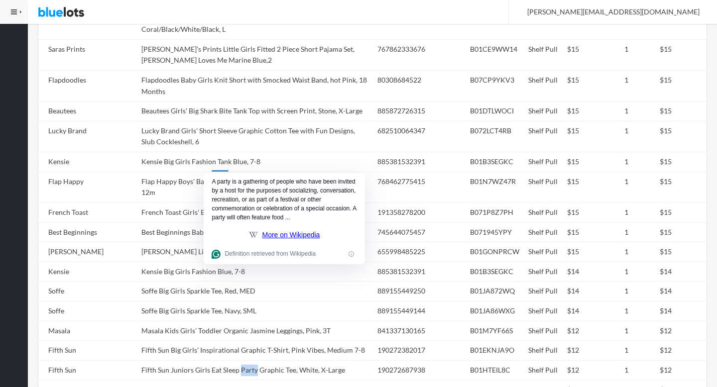
click at [226, 171] on div at bounding box center [220, 167] width 16 height 8
click at [170, 341] on td "Fifth Sun Big Girls' Inspirational Graphic T-Shirt, Pink Vibes, Medium 7-8" at bounding box center [255, 351] width 236 height 20
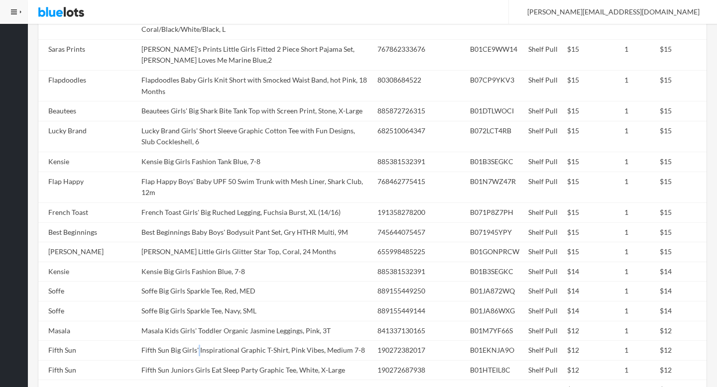
click at [170, 341] on td "Fifth Sun Big Girls' Inspirational Graphic T-Shirt, Pink Vibes, Medium 7-8" at bounding box center [255, 351] width 236 height 20
copy tr "Fifth Sun Big Girls' Inspirational Graphic T-Shirt, Pink Vibes, Medium 7-8"
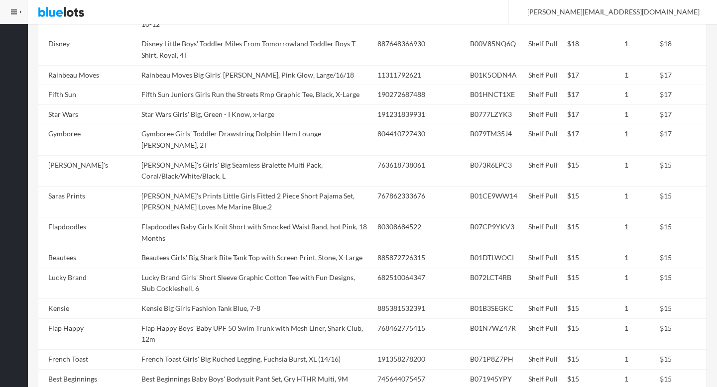
scroll to position [1800, 0]
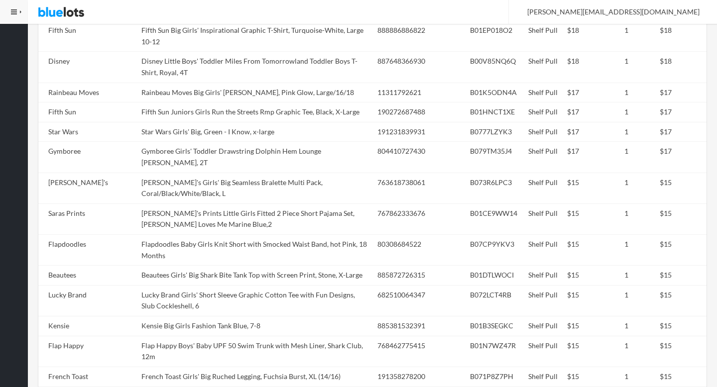
click at [175, 317] on td "Kensie Big Girls Fashion Tank Blue, 7-8" at bounding box center [255, 327] width 236 height 20
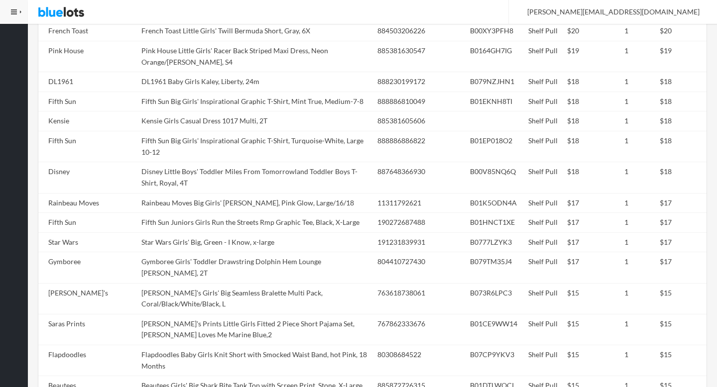
scroll to position [1576, 0]
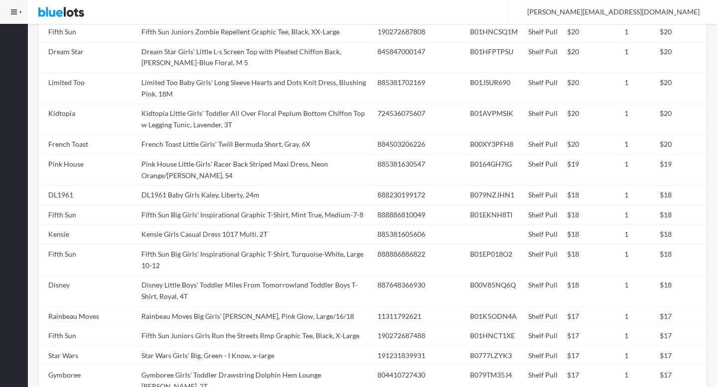
click at [175, 245] on td "Fifth Sun Big Girls' Inspirational Graphic T-Shirt, Turquoise-White, Large 10-12" at bounding box center [255, 260] width 236 height 31
copy tr "Fifth Sun Big Girls' Inspirational Graphic T-Shirt, Turquoise-White, Large 10-12"
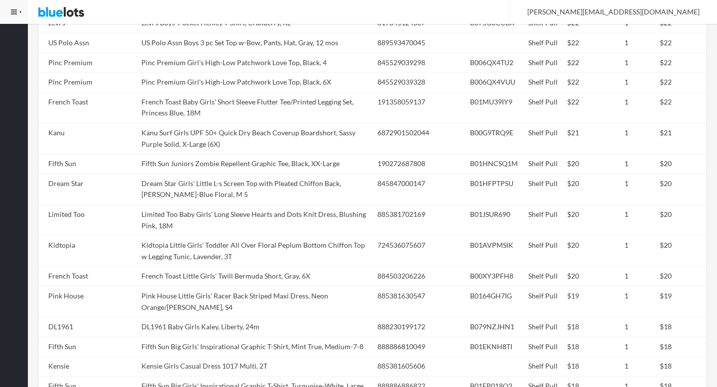
scroll to position [1238, 0]
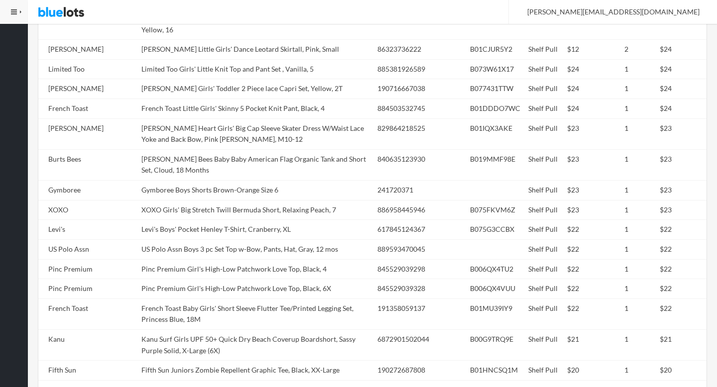
click at [170, 239] on td "US Polo Assn Boys 3 pc Set Top w-Bow, Pants, Hat, Gray, 12 mos" at bounding box center [255, 249] width 236 height 20
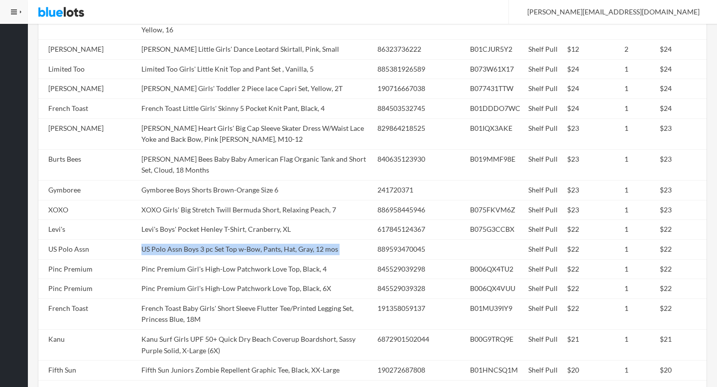
click at [170, 239] on td "US Polo Assn Boys 3 pc Set Top w-Bow, Pants, Hat, Gray, 12 mos" at bounding box center [255, 249] width 236 height 20
copy tr "US Polo Assn Boys 3 pc Set Top w-Bow, Pants, Hat, Gray, 12 mos"
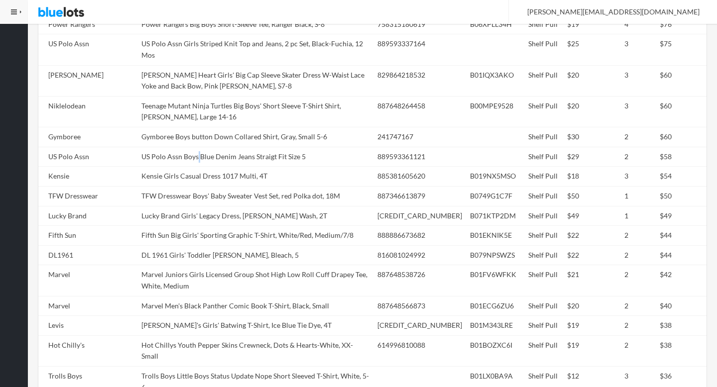
click at [170, 147] on td "US Polo Assn Boys Blue Denim Jeans Straigt Fit Size 5" at bounding box center [255, 157] width 236 height 20
copy tr "US Polo Assn Boys Blue Denim Jeans Straigt Fit Size 5"
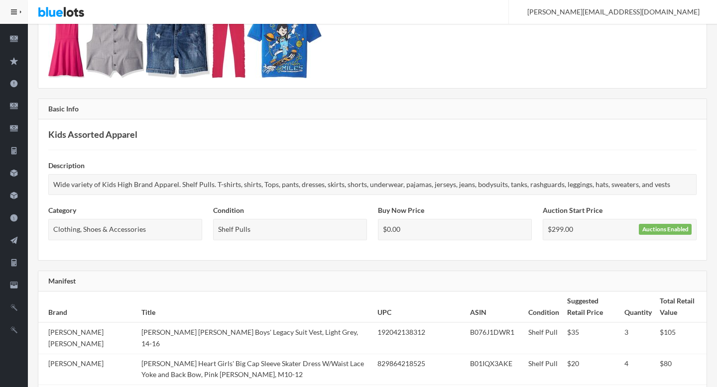
scroll to position [0, 0]
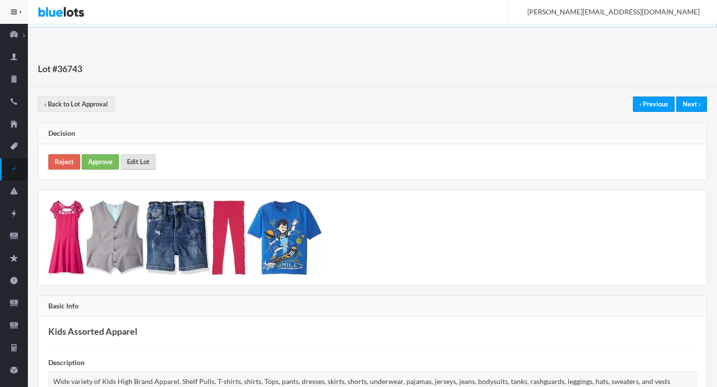
click at [146, 156] on link "Edit Lot" at bounding box center [137, 161] width 35 height 15
click at [105, 165] on link "Approve" at bounding box center [100, 161] width 37 height 15
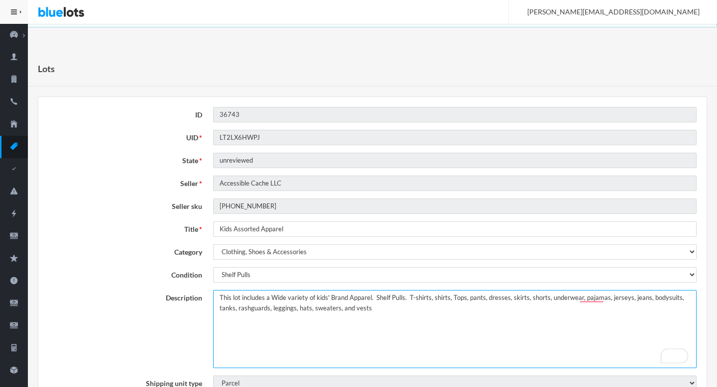
click at [375, 298] on textarea "Wide variety of Kids High Brand Apparel. Shelf Pulls. T-shirts, shirts, Tops, p…" at bounding box center [454, 329] width 483 height 78
click at [406, 297] on textarea "Wide variety of Kids High Brand Apparel. Shelf Pulls. T-shirts, shirts, Tops, p…" at bounding box center [454, 329] width 483 height 78
click at [391, 315] on textarea "Wide variety of Kids High Brand Apparel. Shelf Pulls. T-shirts, shirts, Tops, p…" at bounding box center [454, 329] width 483 height 78
type textarea "This lot includes a Wide variety of kids' Brand Apparel. Shelf Pulls. T-shirts,…"
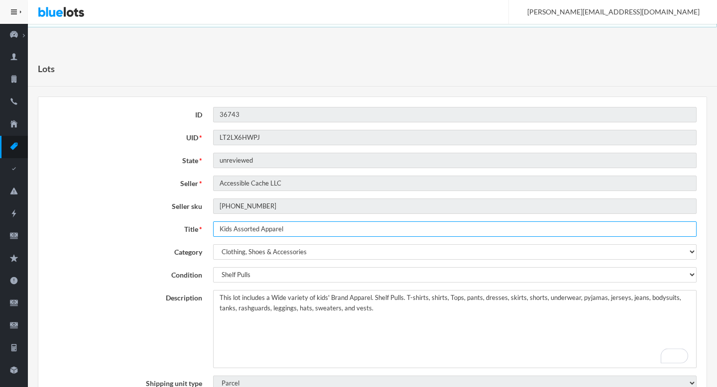
click at [287, 229] on input "Kids Assorted Apparel" at bounding box center [454, 228] width 483 height 15
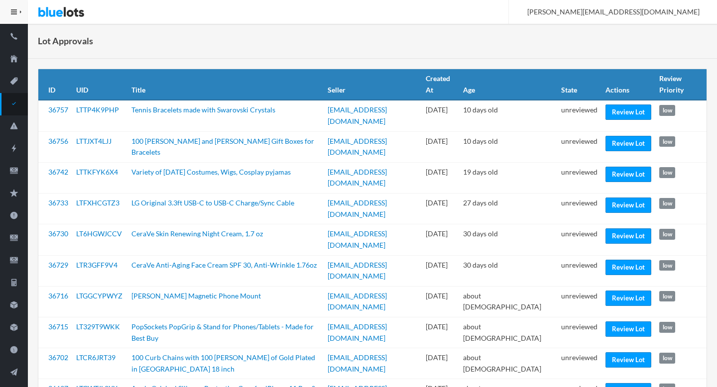
scroll to position [116, 0]
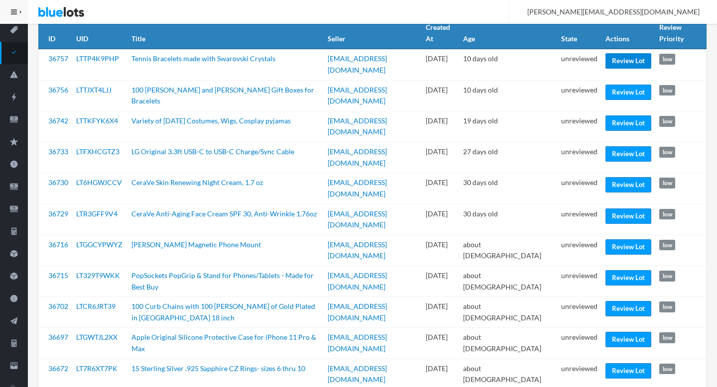
click at [620, 61] on link "Review Lot" at bounding box center [628, 60] width 46 height 15
click at [611, 119] on link "Review Lot" at bounding box center [628, 122] width 46 height 15
click at [612, 151] on link "Review Lot" at bounding box center [628, 153] width 46 height 15
click at [614, 183] on link "Review Lot" at bounding box center [628, 184] width 46 height 15
click at [612, 209] on link "Review Lot" at bounding box center [628, 216] width 46 height 15
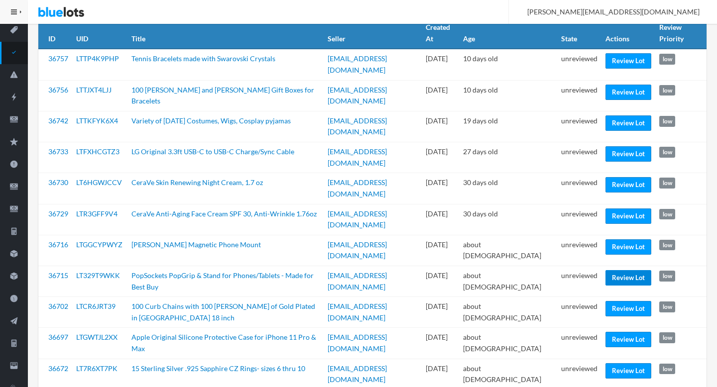
click at [610, 270] on link "Review Lot" at bounding box center [628, 277] width 46 height 15
click at [615, 363] on link "Review Lot" at bounding box center [628, 370] width 46 height 15
click at [576, 359] on td "unreviewed" at bounding box center [579, 374] width 44 height 31
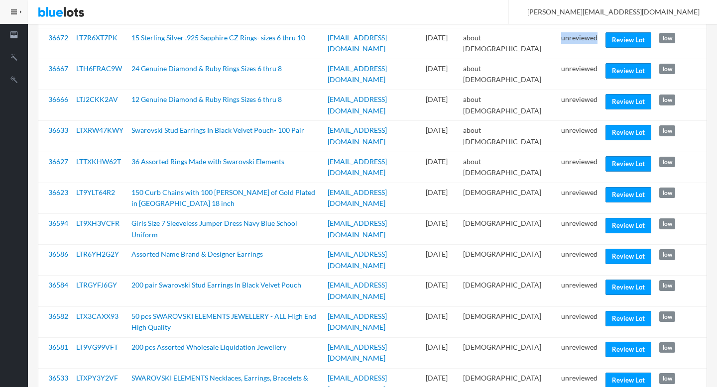
scroll to position [455, 0]
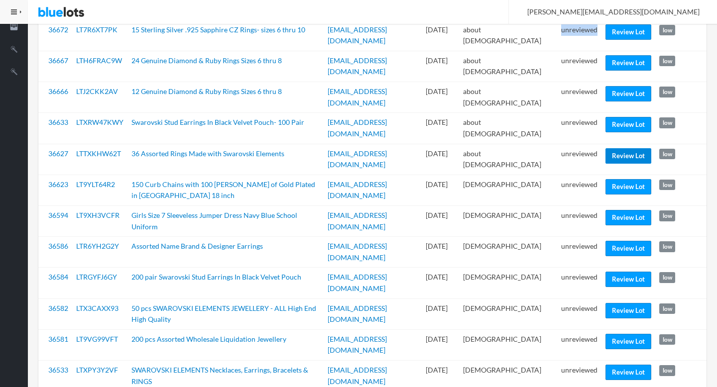
click at [624, 148] on link "Review Lot" at bounding box center [628, 155] width 46 height 15
click at [615, 210] on link "Review Lot" at bounding box center [628, 217] width 46 height 15
click at [619, 303] on link "Review Lot" at bounding box center [628, 310] width 46 height 15
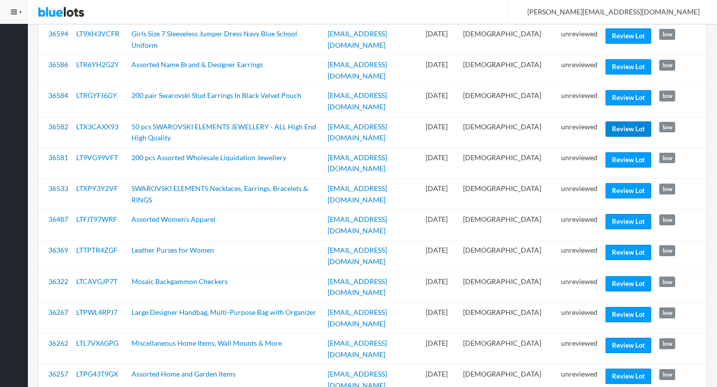
scroll to position [638, 0]
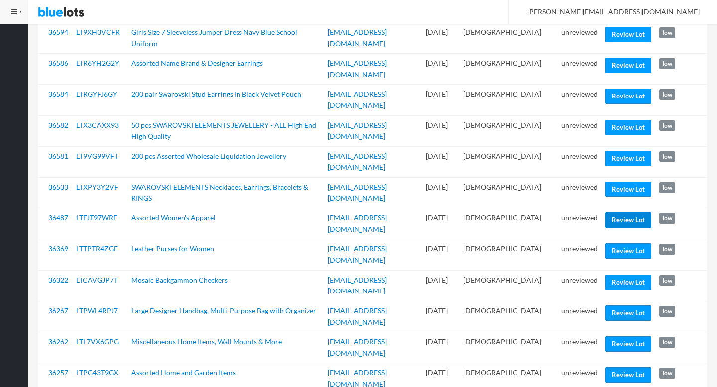
click at [621, 212] on link "Review Lot" at bounding box center [628, 219] width 46 height 15
click at [626, 243] on link "Review Lot" at bounding box center [628, 250] width 46 height 15
click at [621, 275] on link "Review Lot" at bounding box center [628, 282] width 46 height 15
click at [611, 367] on link "Review Lot" at bounding box center [628, 374] width 46 height 15
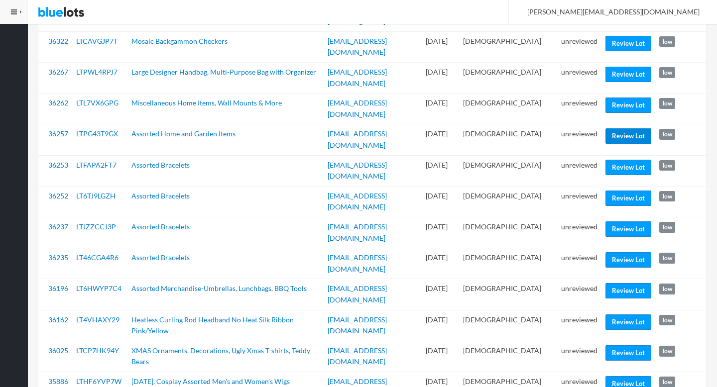
scroll to position [889, 0]
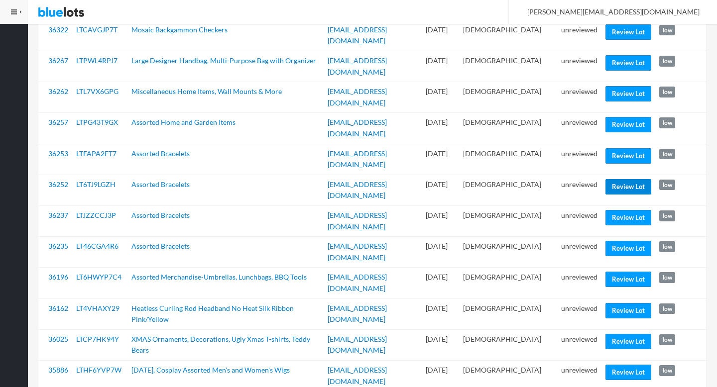
click at [622, 179] on link "Review Lot" at bounding box center [628, 186] width 46 height 15
click at [624, 303] on link "Review Lot" at bounding box center [628, 310] width 46 height 15
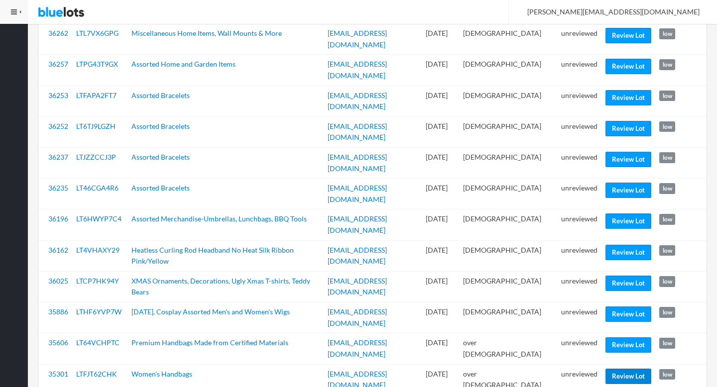
scroll to position [1020, 0]
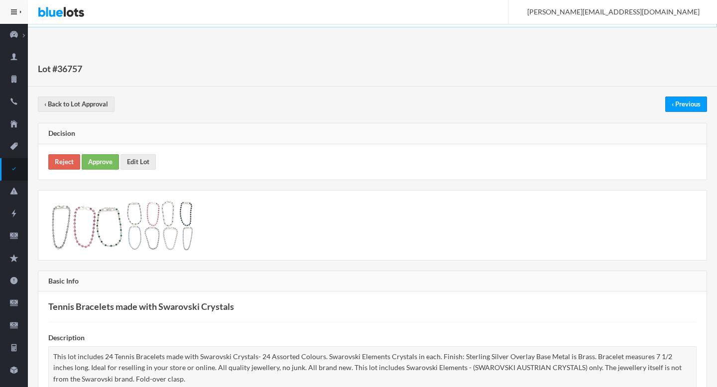
click at [115, 173] on div "Reject Approve Edit Lot" at bounding box center [372, 161] width 668 height 35
click at [107, 167] on link "Approve" at bounding box center [100, 161] width 37 height 15
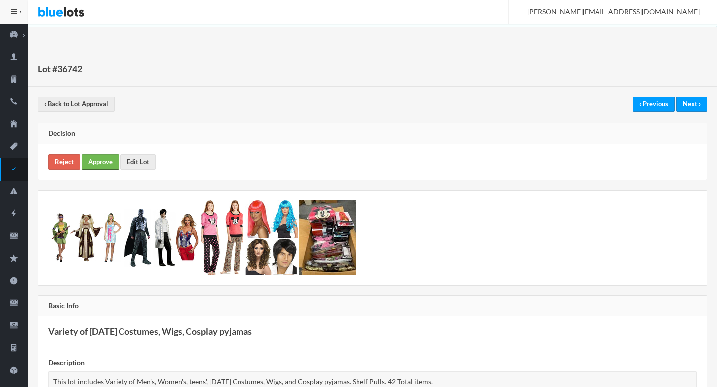
click at [95, 166] on link "Approve" at bounding box center [100, 161] width 37 height 15
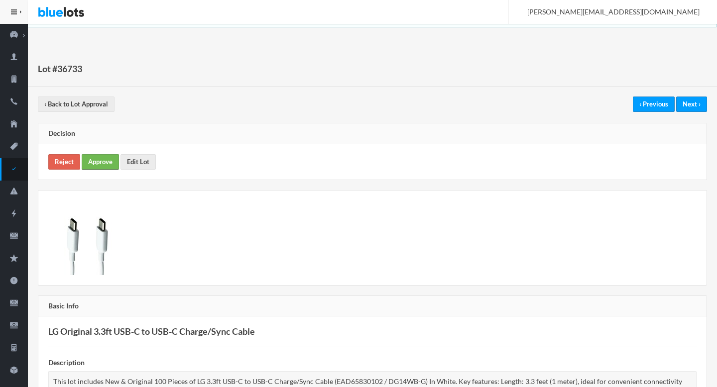
click at [104, 165] on link "Approve" at bounding box center [100, 161] width 37 height 15
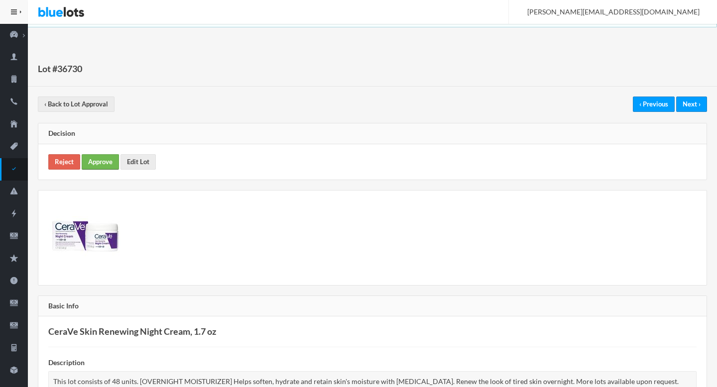
click at [107, 155] on link "Approve" at bounding box center [100, 161] width 37 height 15
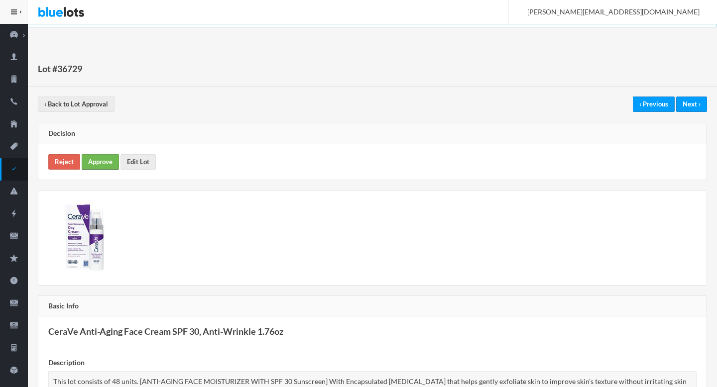
click at [91, 163] on link "Approve" at bounding box center [100, 161] width 37 height 15
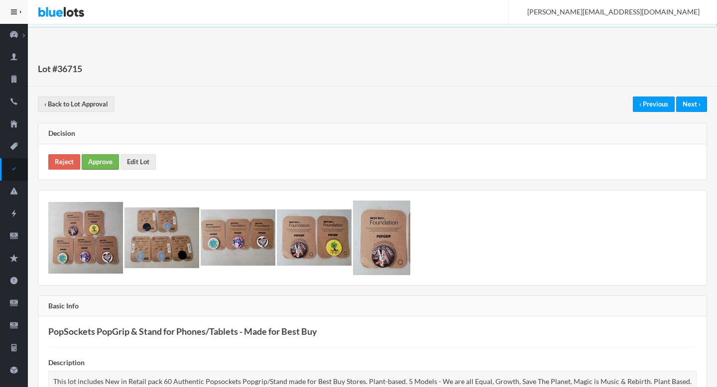
click at [102, 160] on link "Approve" at bounding box center [100, 161] width 37 height 15
click at [440, 31] on body "Bluelots is for sale. If you are interested in purchasing the business, please …" at bounding box center [358, 319] width 717 height 639
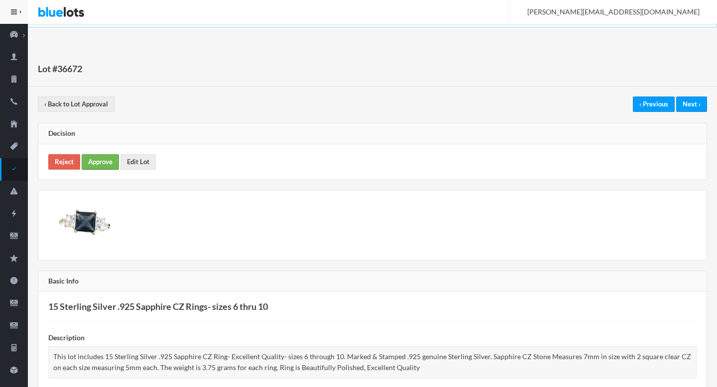
click at [93, 159] on link "Approve" at bounding box center [100, 161] width 37 height 15
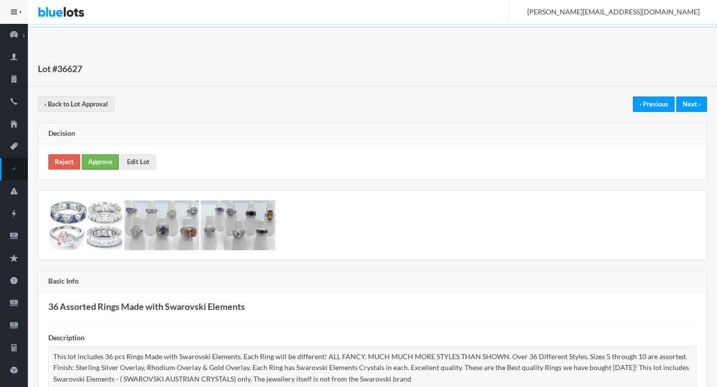
click at [101, 163] on link "Approve" at bounding box center [100, 161] width 37 height 15
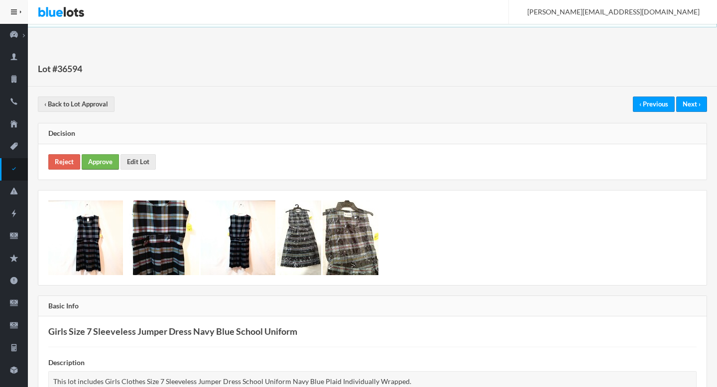
click at [94, 157] on link "Approve" at bounding box center [100, 161] width 37 height 15
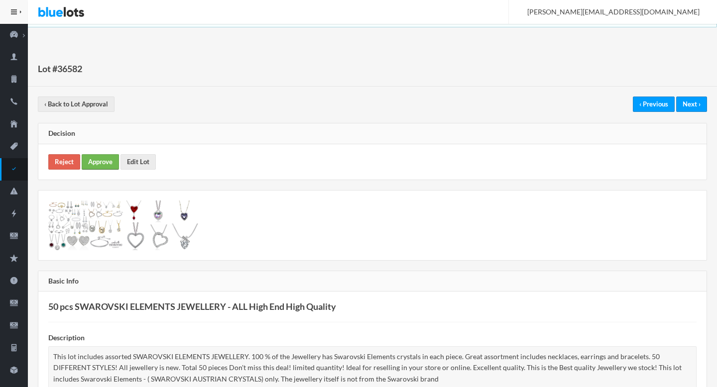
click at [106, 163] on link "Approve" at bounding box center [100, 161] width 37 height 15
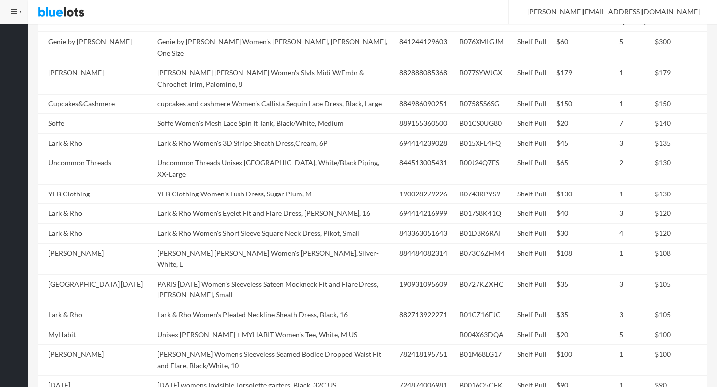
scroll to position [530, 0]
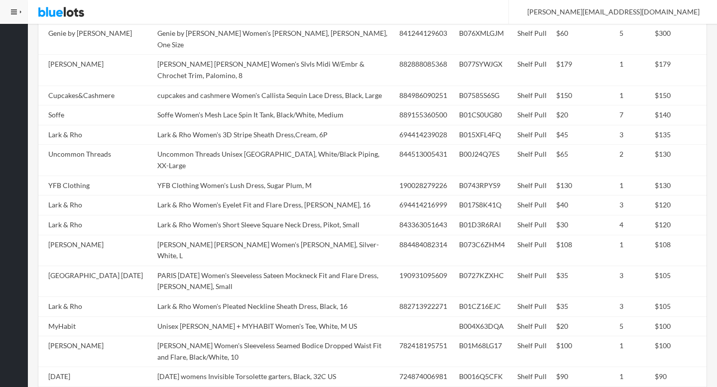
click at [244, 86] on td "cupcakes and cashmere Women's Callista Sequin Lace Dress, Black, Large" at bounding box center [274, 96] width 242 height 20
copy td "Callista"
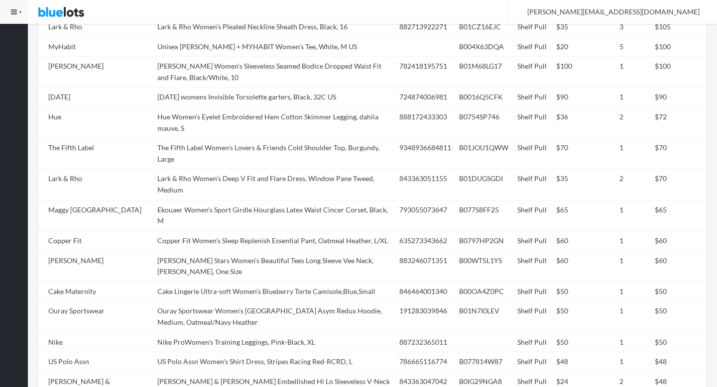
scroll to position [951, 0]
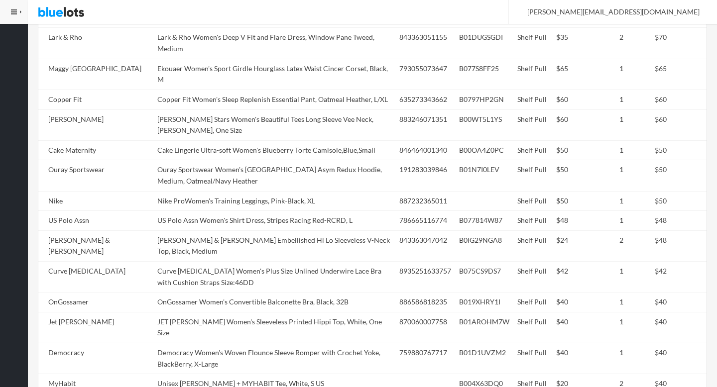
click at [244, 140] on td "Cake Lingerie Ultra-soft Women's Blueberry Torte Camisole,Blue,Small" at bounding box center [274, 150] width 242 height 20
copy tr "Cake Lingerie Ultra-soft Women's Blueberry Torte Camisole,Blue,Small"
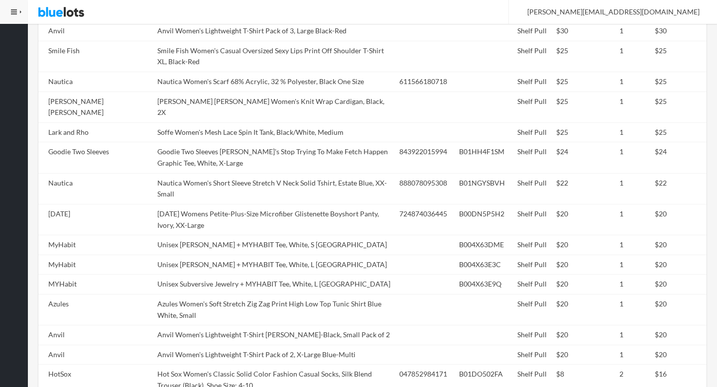
scroll to position [1669, 0]
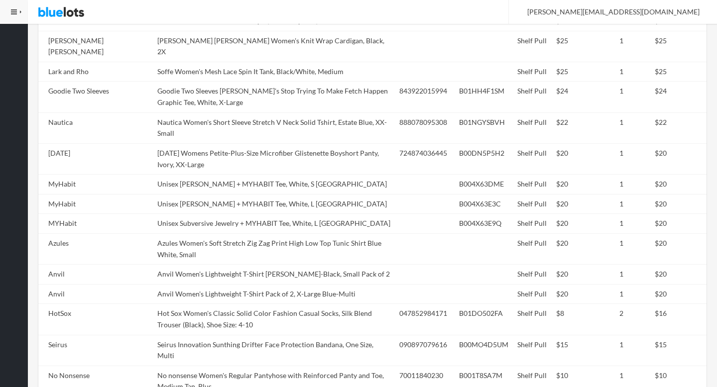
click at [244, 233] on td "Azules Women's Soft Stretch Zig Zag Print High Low Top Tunic Shirt Blue White, …" at bounding box center [274, 248] width 242 height 31
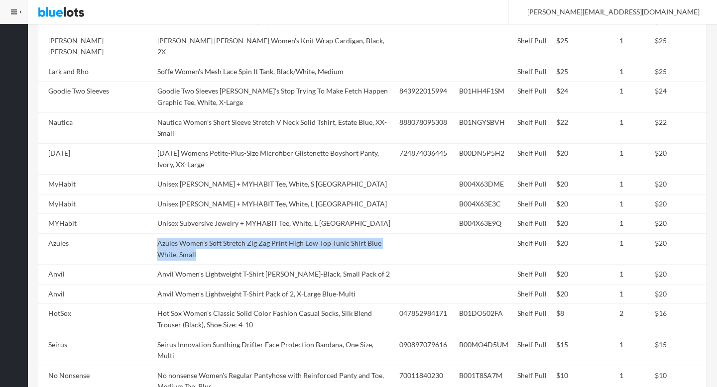
click at [244, 233] on td "Azules Women's Soft Stretch Zig Zag Print High Low Top Tunic Shirt Blue White, …" at bounding box center [274, 248] width 242 height 31
copy tr "Azules Women's Soft Stretch Zig Zag Print High Low Top Tunic Shirt Blue White, …"
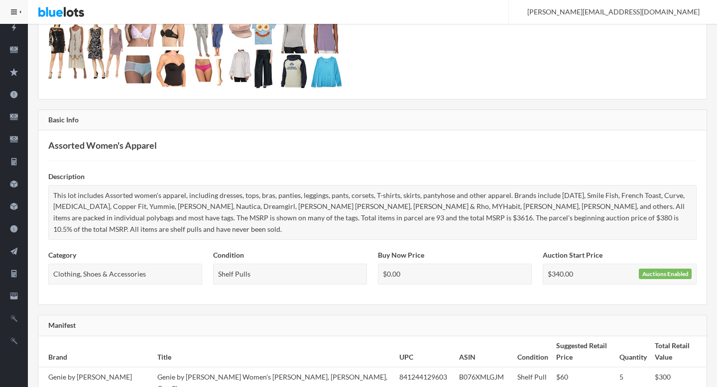
scroll to position [0, 0]
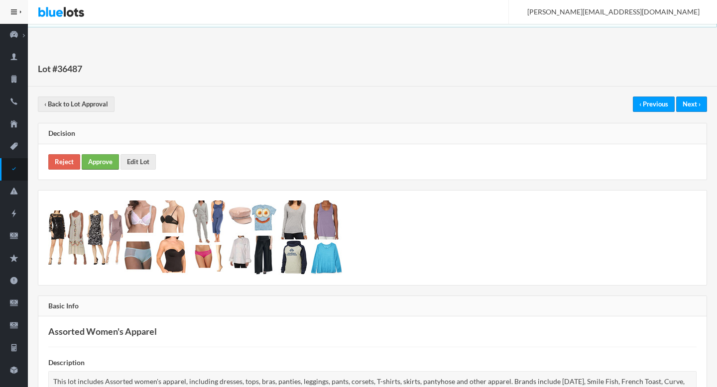
click at [100, 162] on link "Approve" at bounding box center [100, 161] width 37 height 15
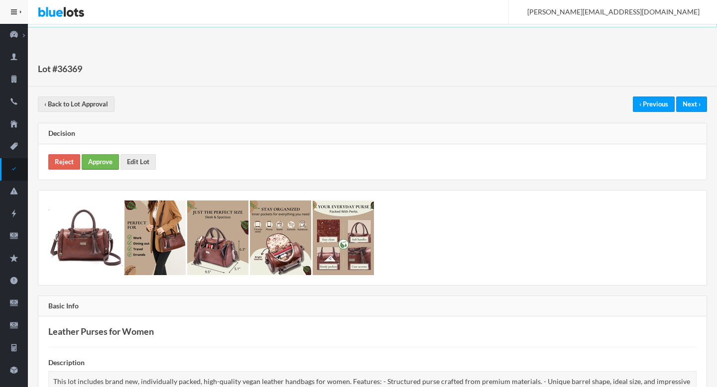
click at [95, 160] on link "Approve" at bounding box center [100, 161] width 37 height 15
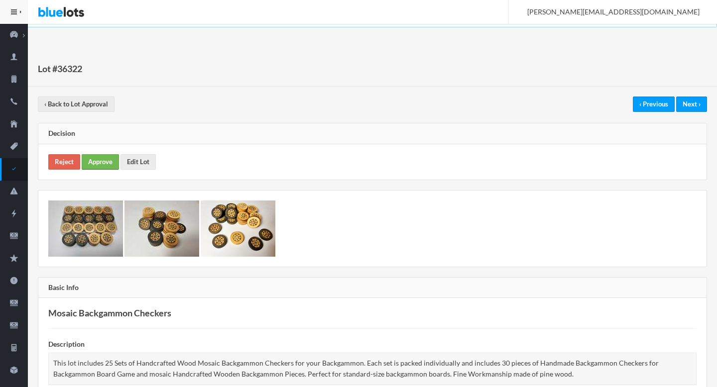
click at [108, 159] on link "Approve" at bounding box center [100, 161] width 37 height 15
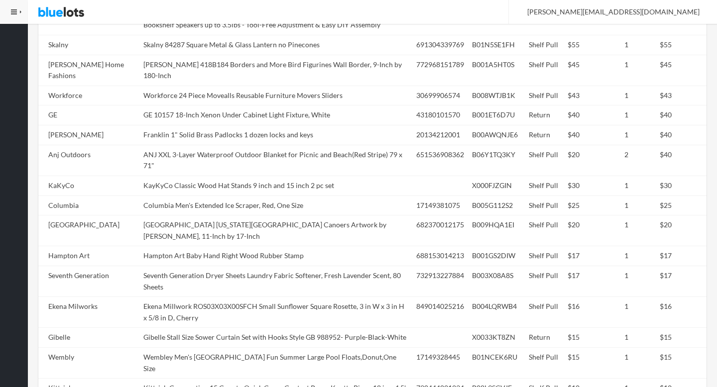
scroll to position [748, 0]
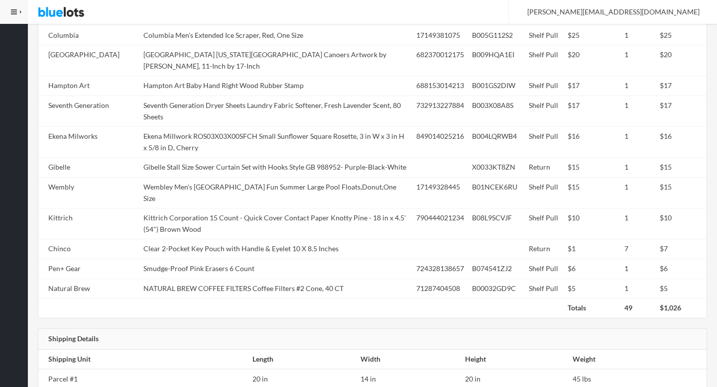
click at [177, 181] on td "Wembley Men's [GEOGRAPHIC_DATA] Fun Summer Large Pool Floats,Donut,One Size" at bounding box center [275, 193] width 273 height 31
click at [177, 181] on td "Wembley Men's Wembley Fun Summer Large Pool Floats,Donut,One Size" at bounding box center [275, 193] width 273 height 31
copy td "Wembley"
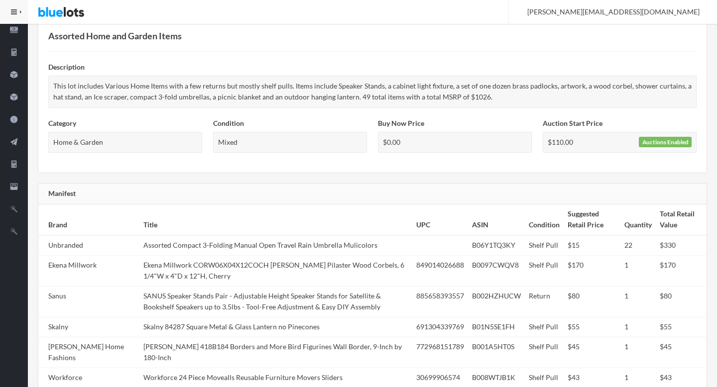
scroll to position [0, 0]
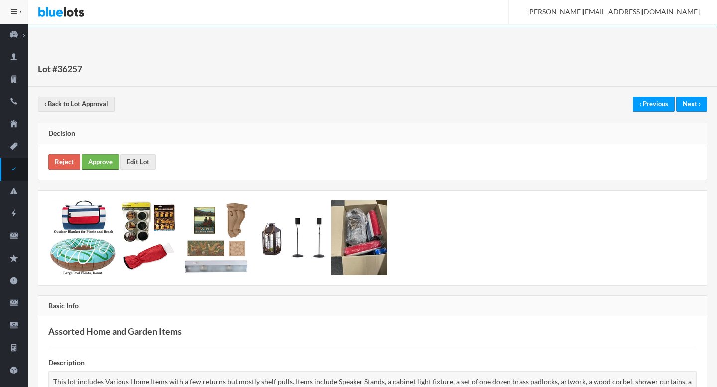
click at [102, 158] on link "Approve" at bounding box center [100, 161] width 37 height 15
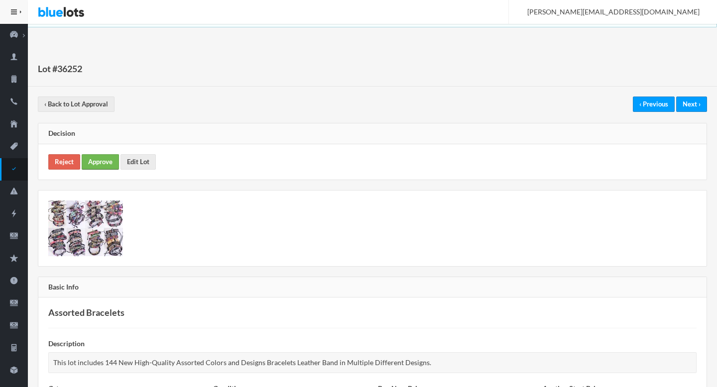
click at [101, 162] on link "Approve" at bounding box center [100, 161] width 37 height 15
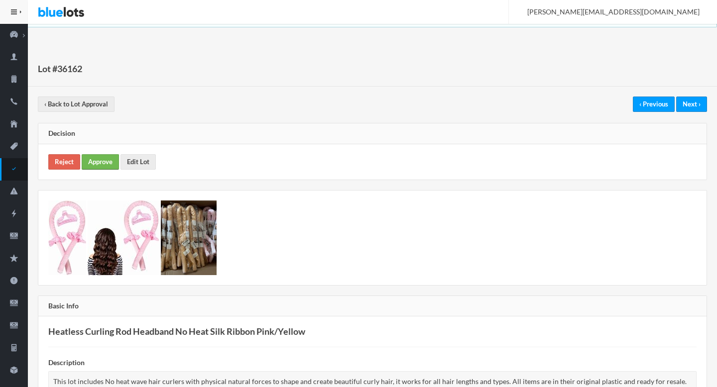
click at [101, 161] on link "Approve" at bounding box center [100, 161] width 37 height 15
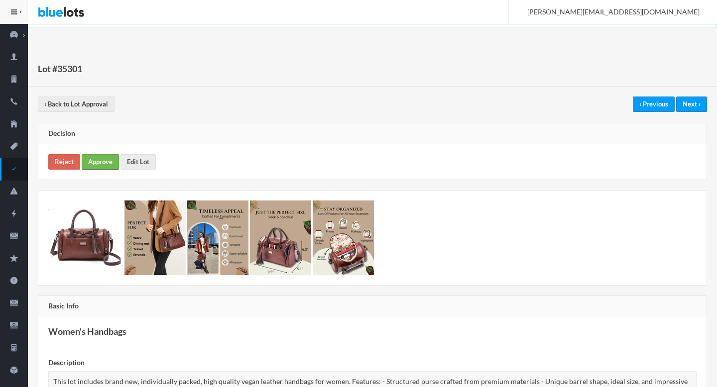
click at [103, 157] on link "Approve" at bounding box center [100, 161] width 37 height 15
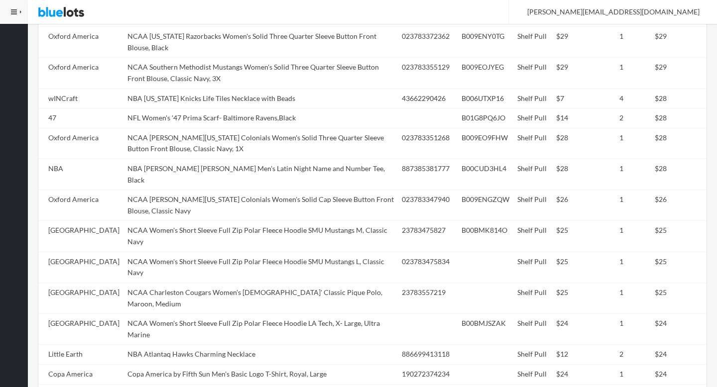
scroll to position [809, 0]
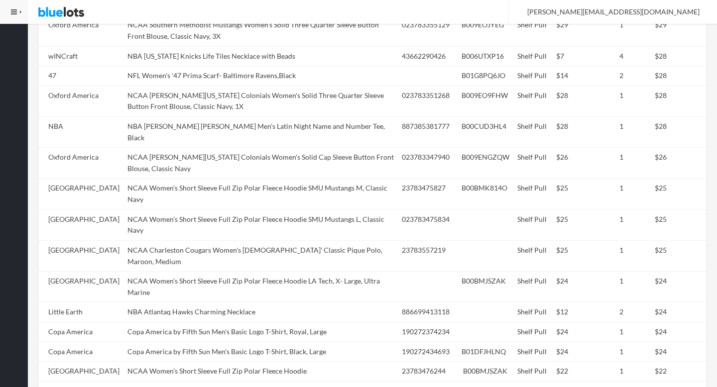
click at [232, 180] on td "NCAA Women's Short Sleeve Full Zip Polar Fleece Hoodie SMU Mustangs M, Classic …" at bounding box center [260, 194] width 274 height 31
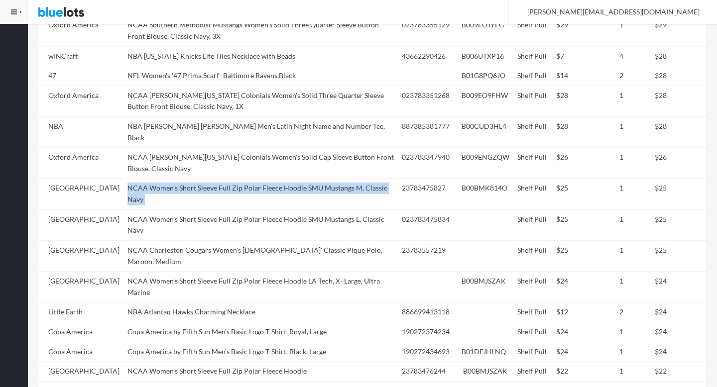
click at [232, 180] on td "NCAA Women's Short Sleeve Full Zip Polar Fleece Hoodie SMU Mustangs M, Classic …" at bounding box center [260, 194] width 274 height 31
copy tr "NCAA Women's Short Sleeve Full Zip Polar Fleece Hoodie SMU Mustangs M, Classic …"
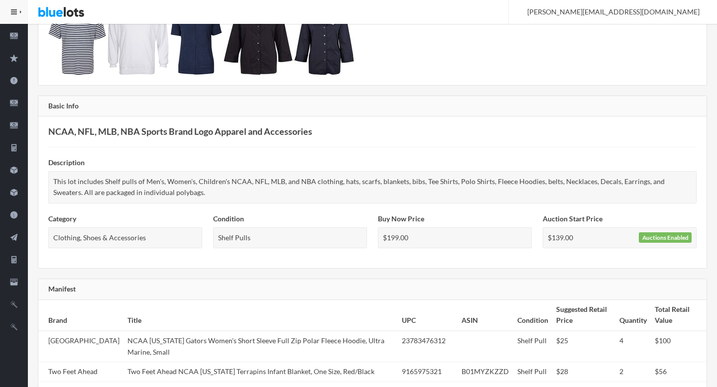
scroll to position [0, 0]
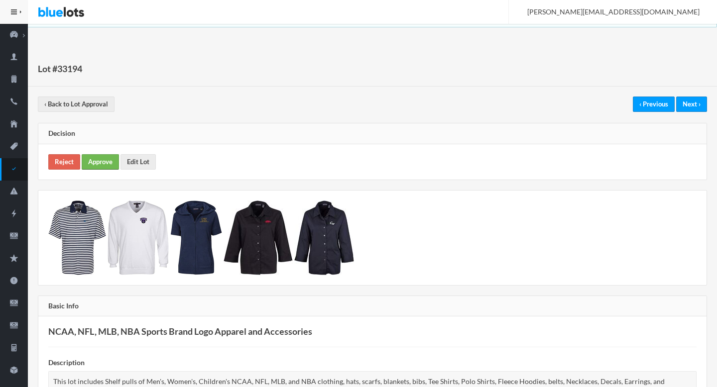
click at [98, 165] on link "Approve" at bounding box center [100, 161] width 37 height 15
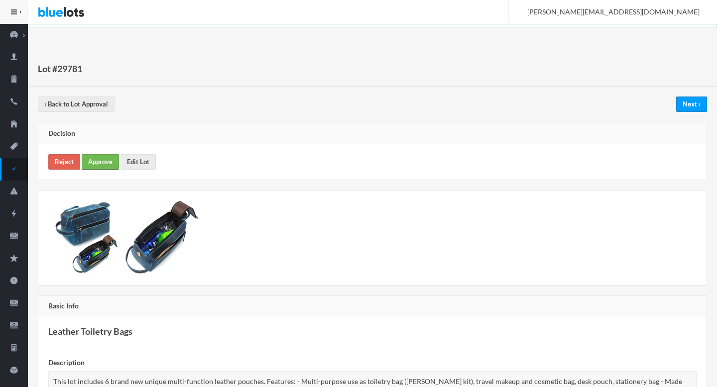
click at [107, 163] on link "Approve" at bounding box center [100, 161] width 37 height 15
